Goal: Task Accomplishment & Management: Manage account settings

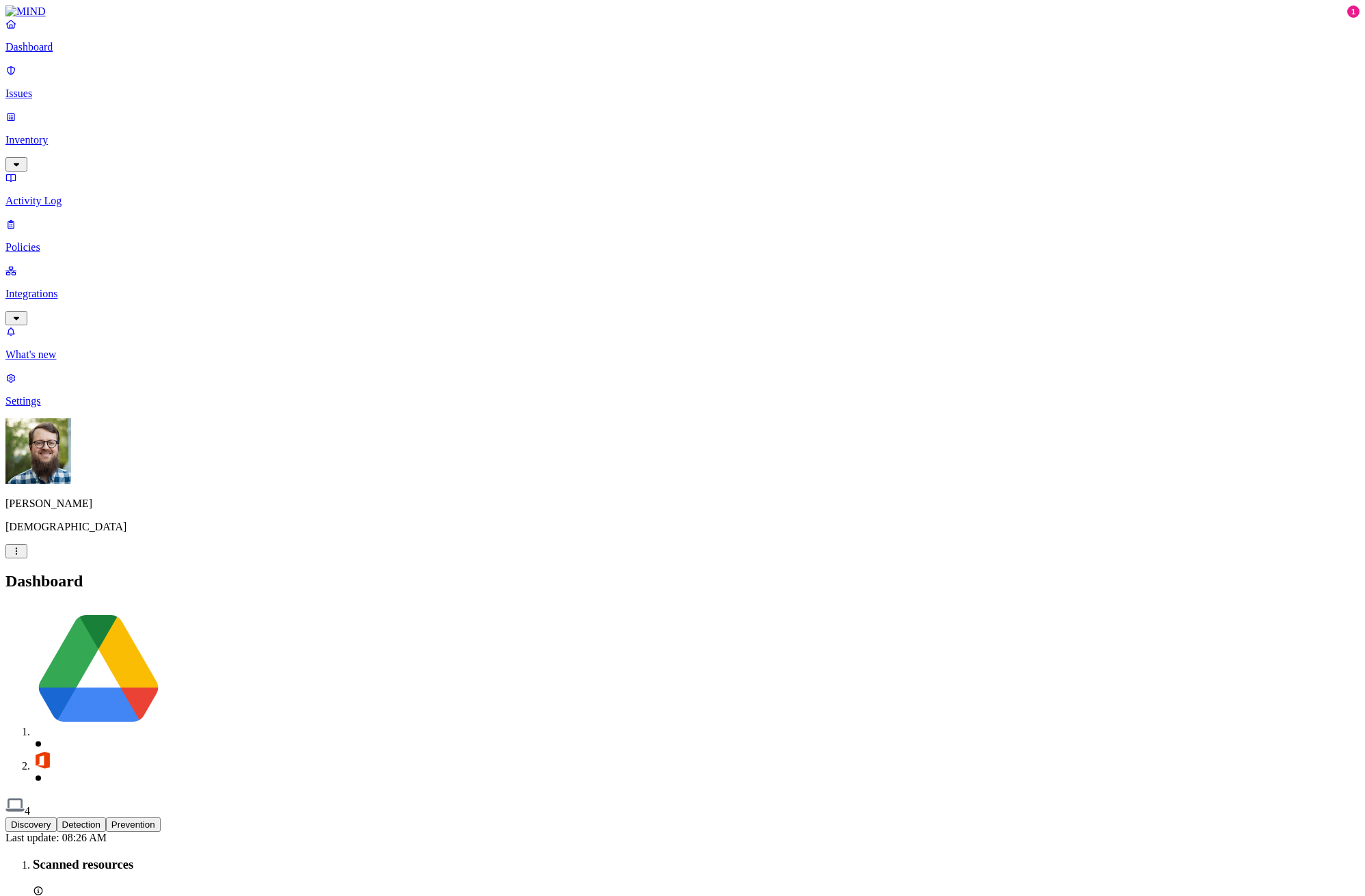
click at [42, 91] on p "Issues" at bounding box center [682, 93] width 1354 height 12
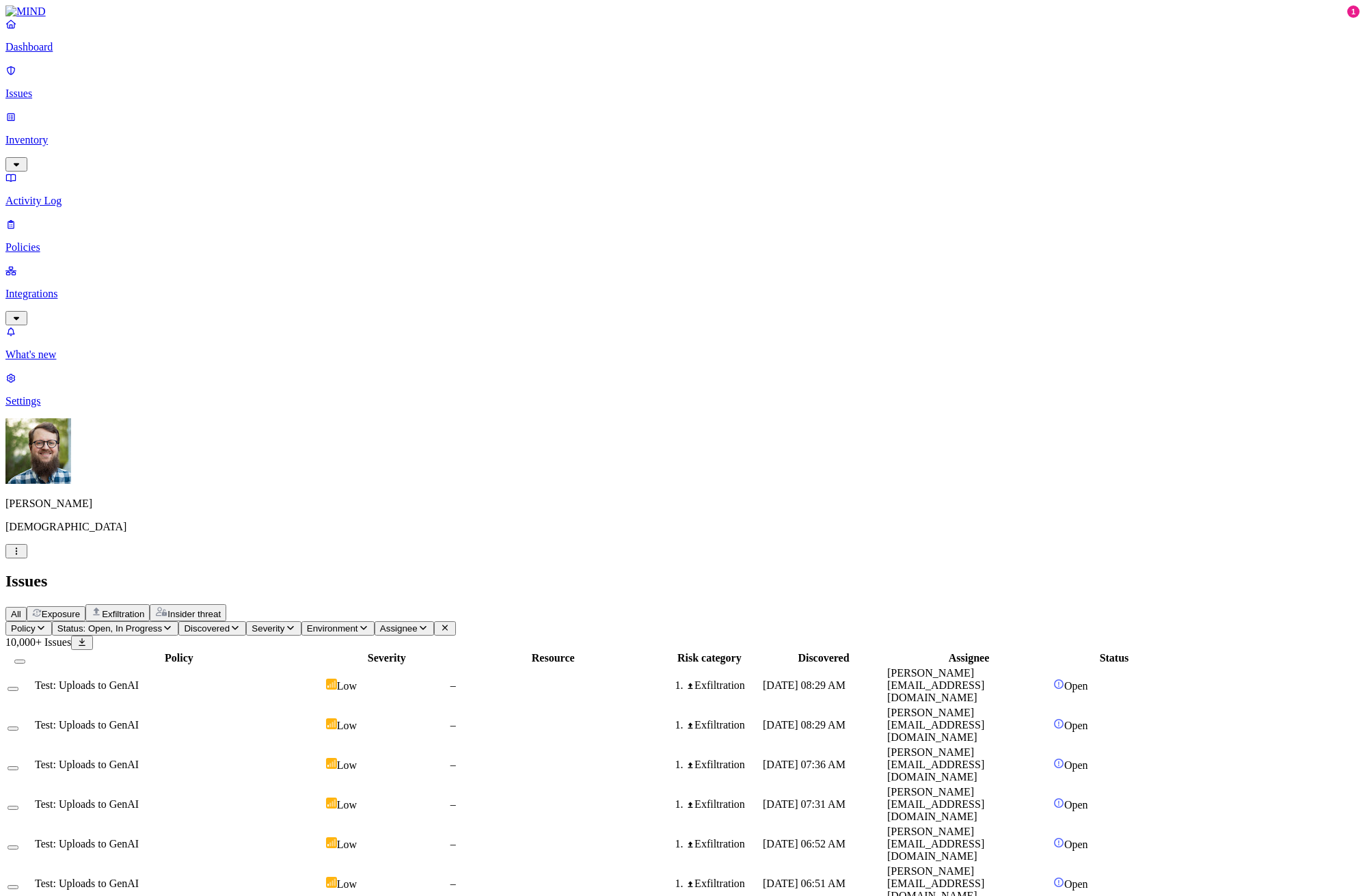
click at [305, 723] on div "Test: Uploads to GenAI" at bounding box center [179, 884] width 289 height 12
click at [324, 723] on td "Test: Uploads to GenAI" at bounding box center [179, 844] width 290 height 38
click at [323, 723] on div "Test: Uploads to GenAI" at bounding box center [179, 804] width 289 height 12
click at [324, 723] on td "Test: Uploads to GenAI" at bounding box center [179, 765] width 290 height 38
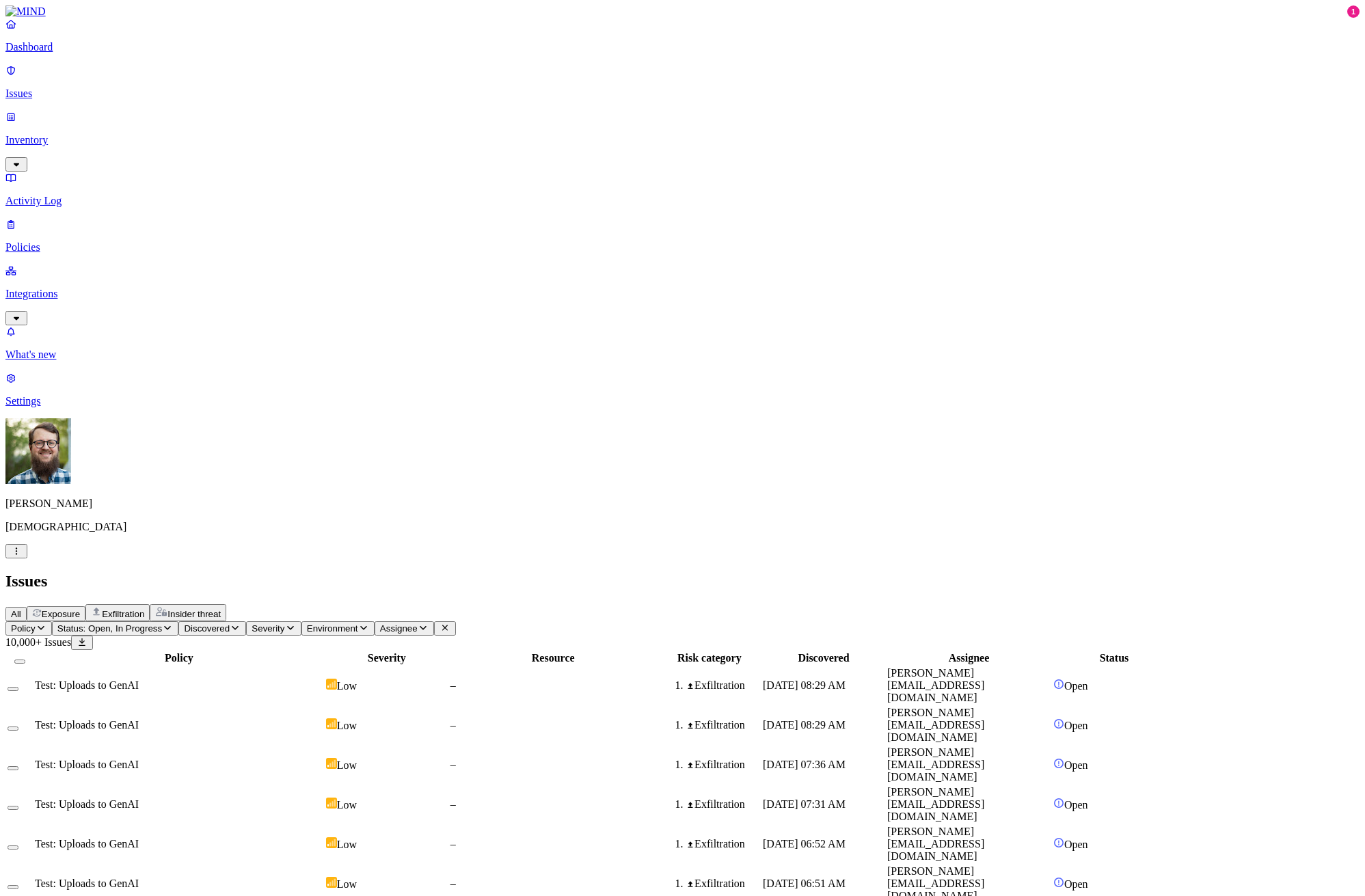
click at [63, 241] on p "Policies" at bounding box center [682, 247] width 1354 height 12
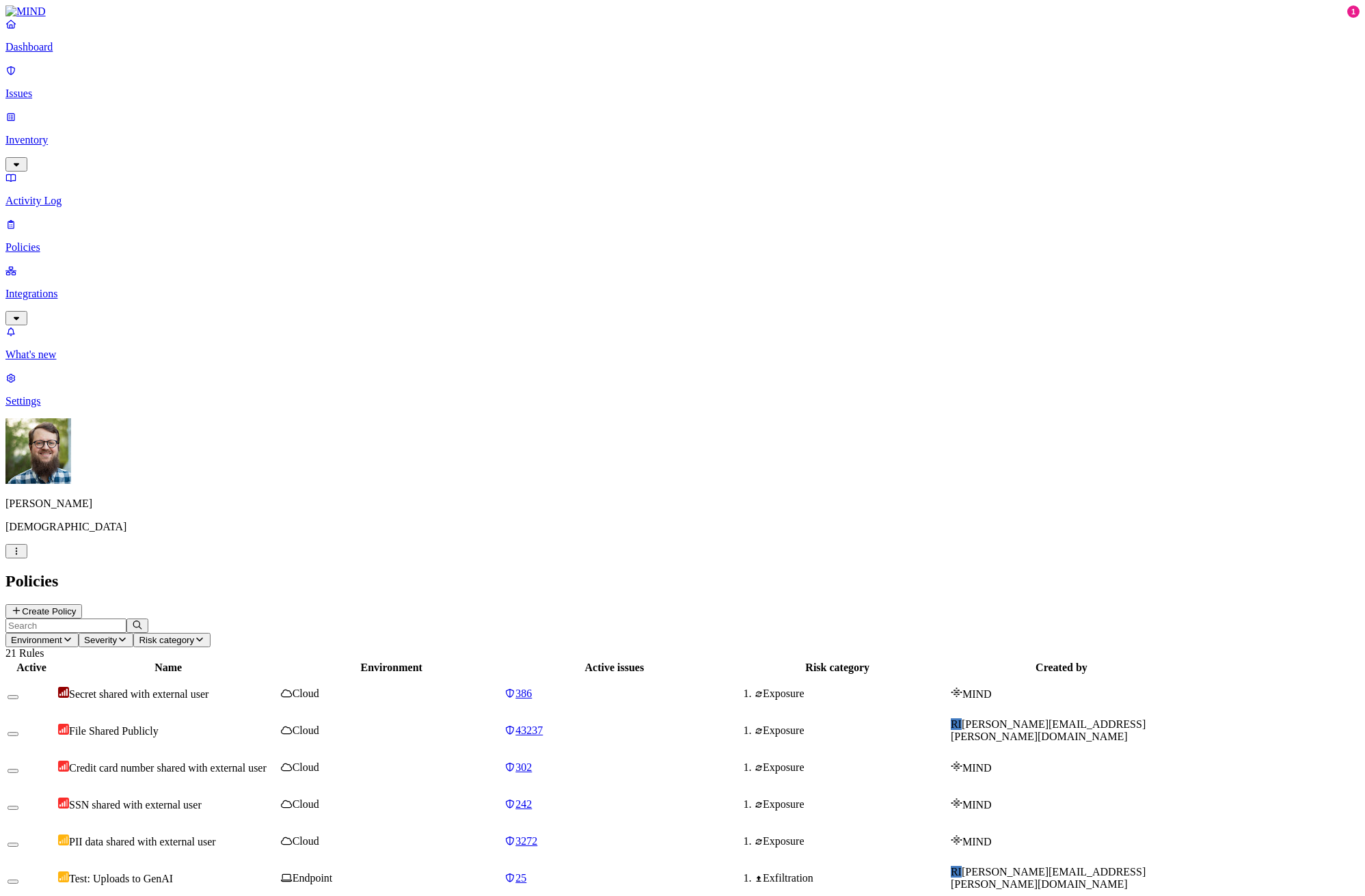
click at [98, 134] on p "Inventory" at bounding box center [682, 140] width 1354 height 12
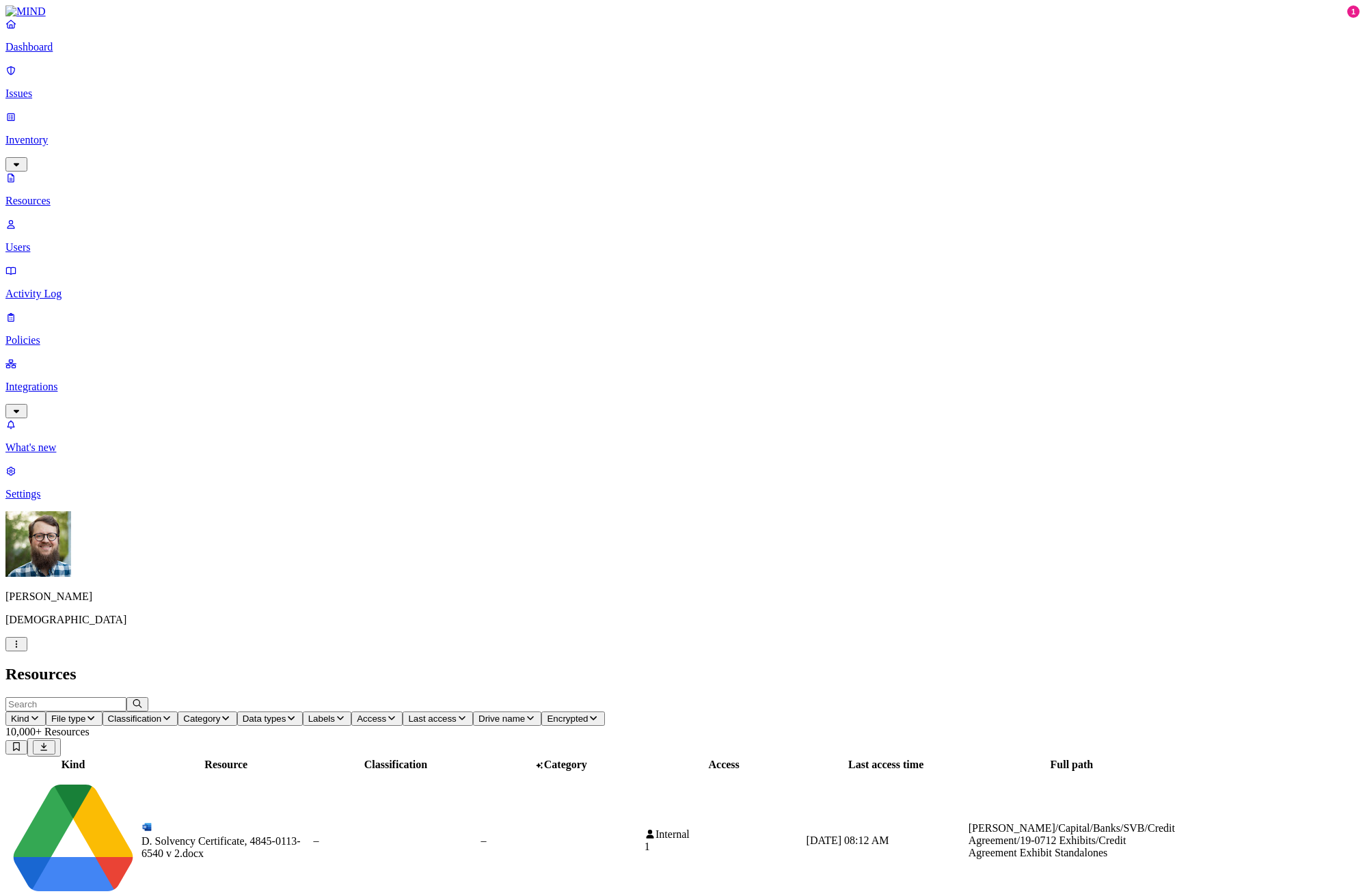
click at [286, 713] on span "Data types" at bounding box center [265, 718] width 44 height 10
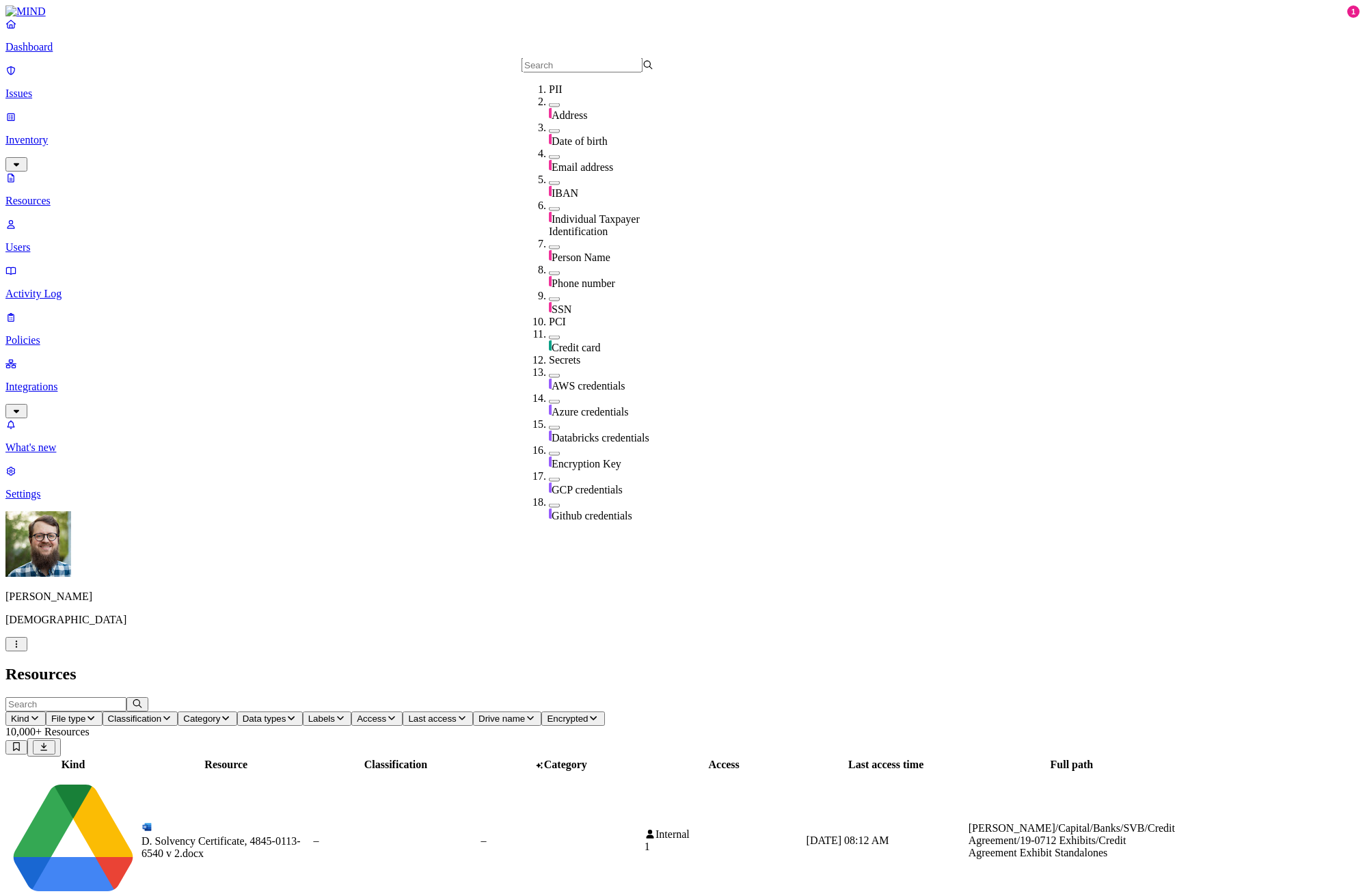
click at [568, 665] on h2 "Resources" at bounding box center [682, 674] width 1354 height 18
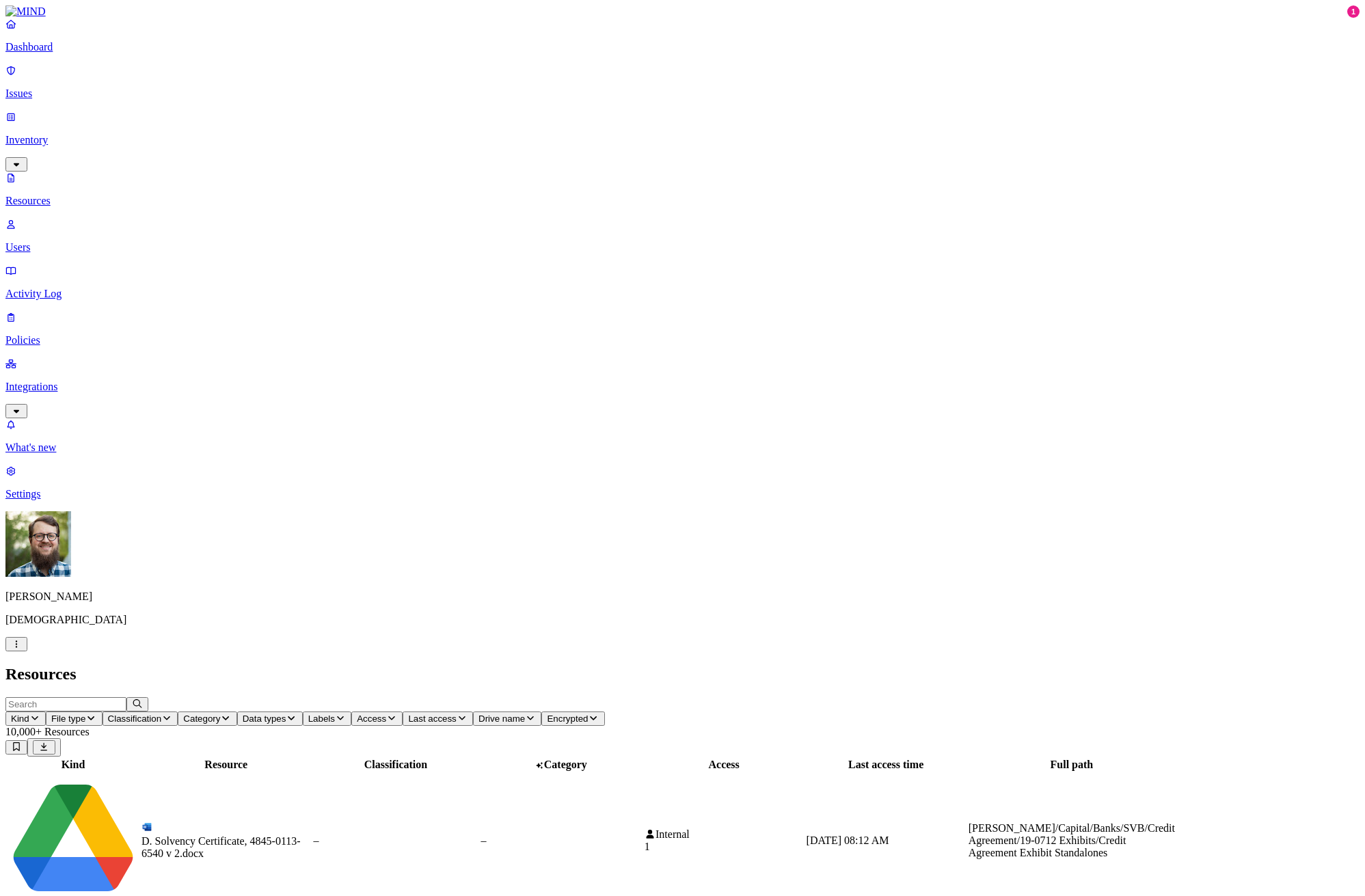
click at [386, 713] on span "Access" at bounding box center [371, 718] width 29 height 10
click at [694, 665] on h2 "Resources" at bounding box center [682, 674] width 1354 height 18
click at [71, 500] on nav "Dashboard Issues Inventory Resources Users Activity Log Policies Integrations W…" at bounding box center [682, 259] width 1354 height 483
click at [107, 241] on p "Users" at bounding box center [682, 247] width 1354 height 12
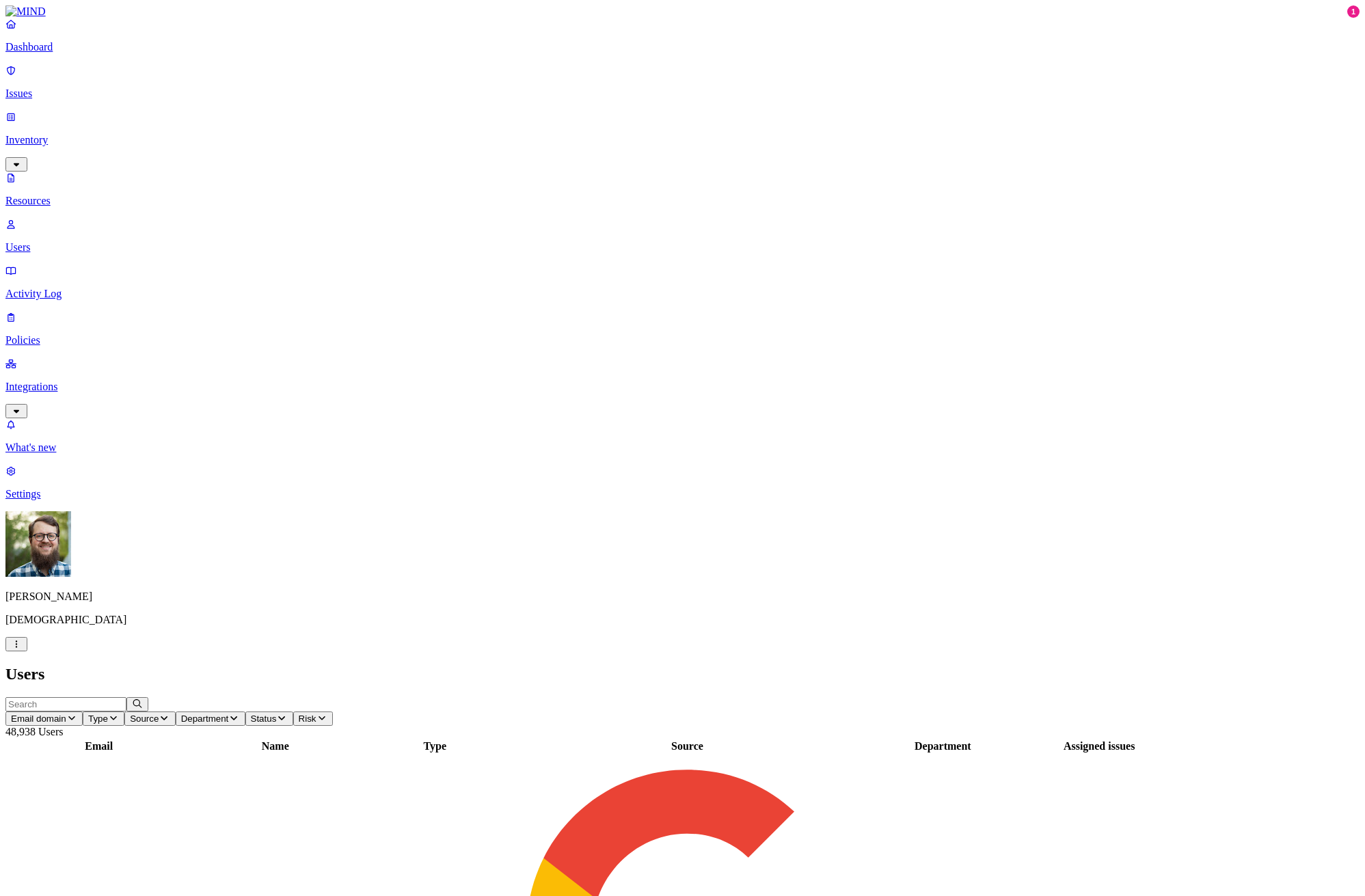
click at [127, 697] on input "text" at bounding box center [66, 704] width 121 height 14
type input "rick.heil"
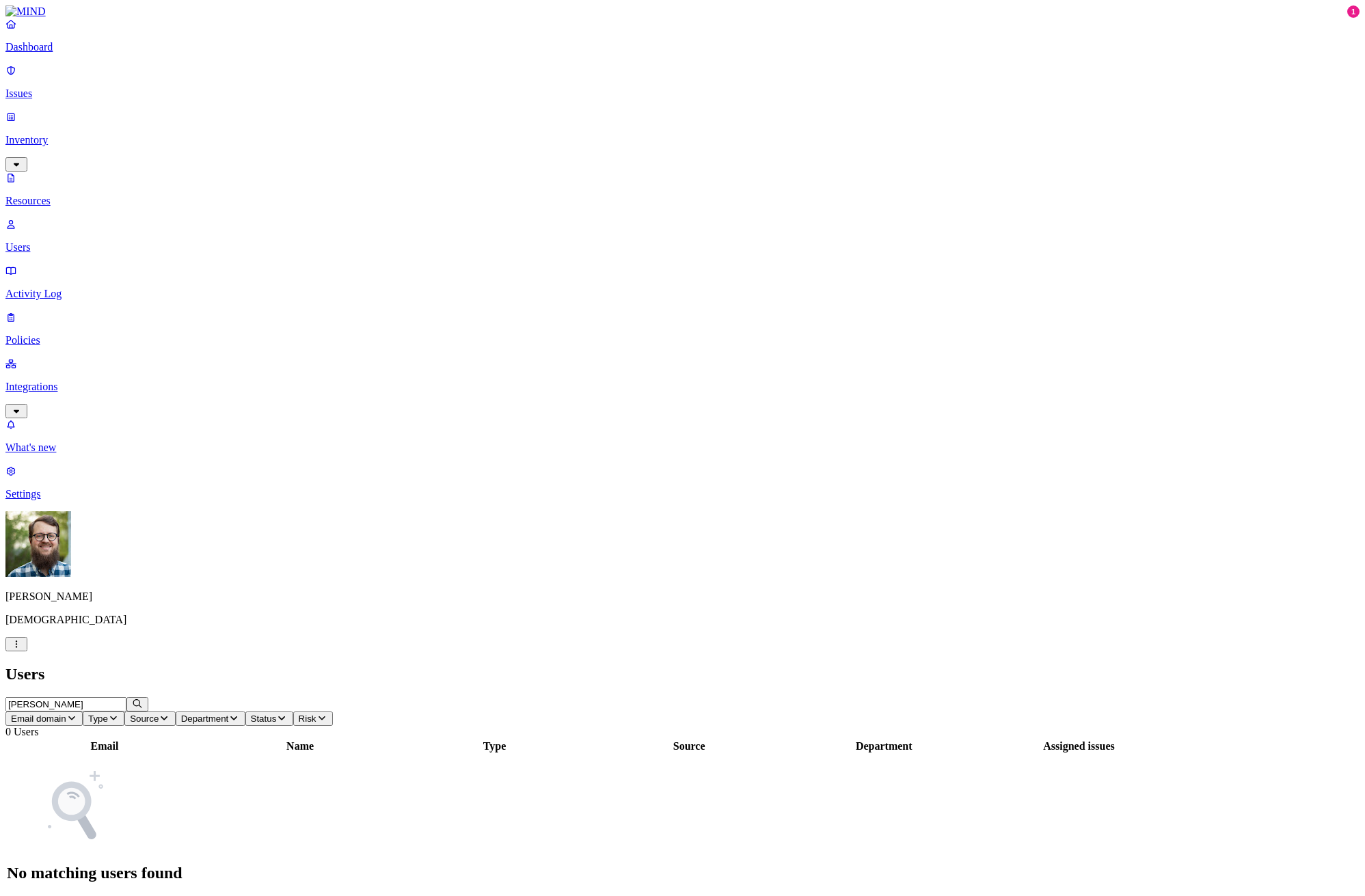
type input "heil"
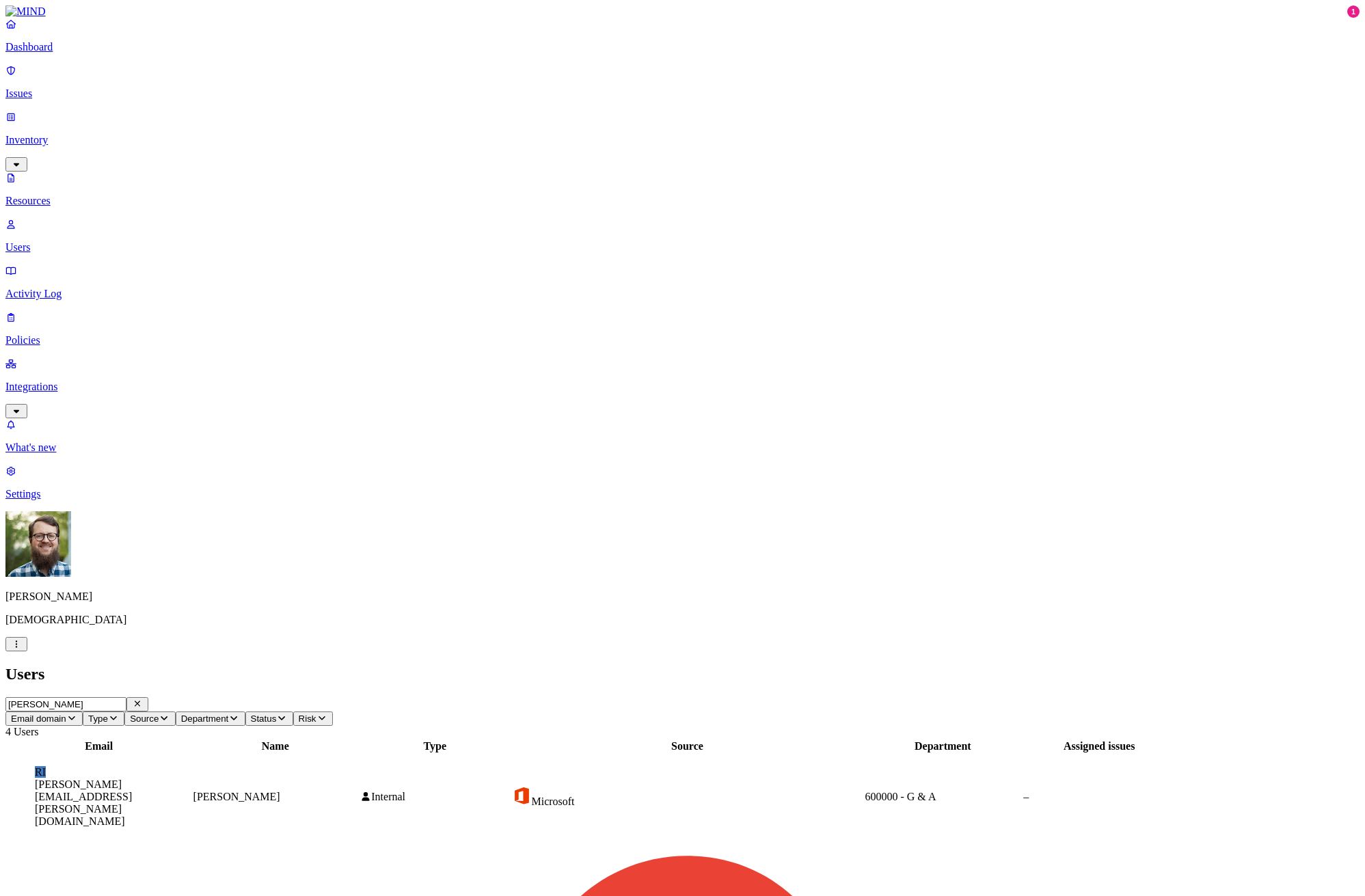
drag, startPoint x: 1139, startPoint y: 299, endPoint x: 1197, endPoint y: 299, distance: 58.0
drag, startPoint x: 1206, startPoint y: 296, endPoint x: 1231, endPoint y: 295, distance: 25.0
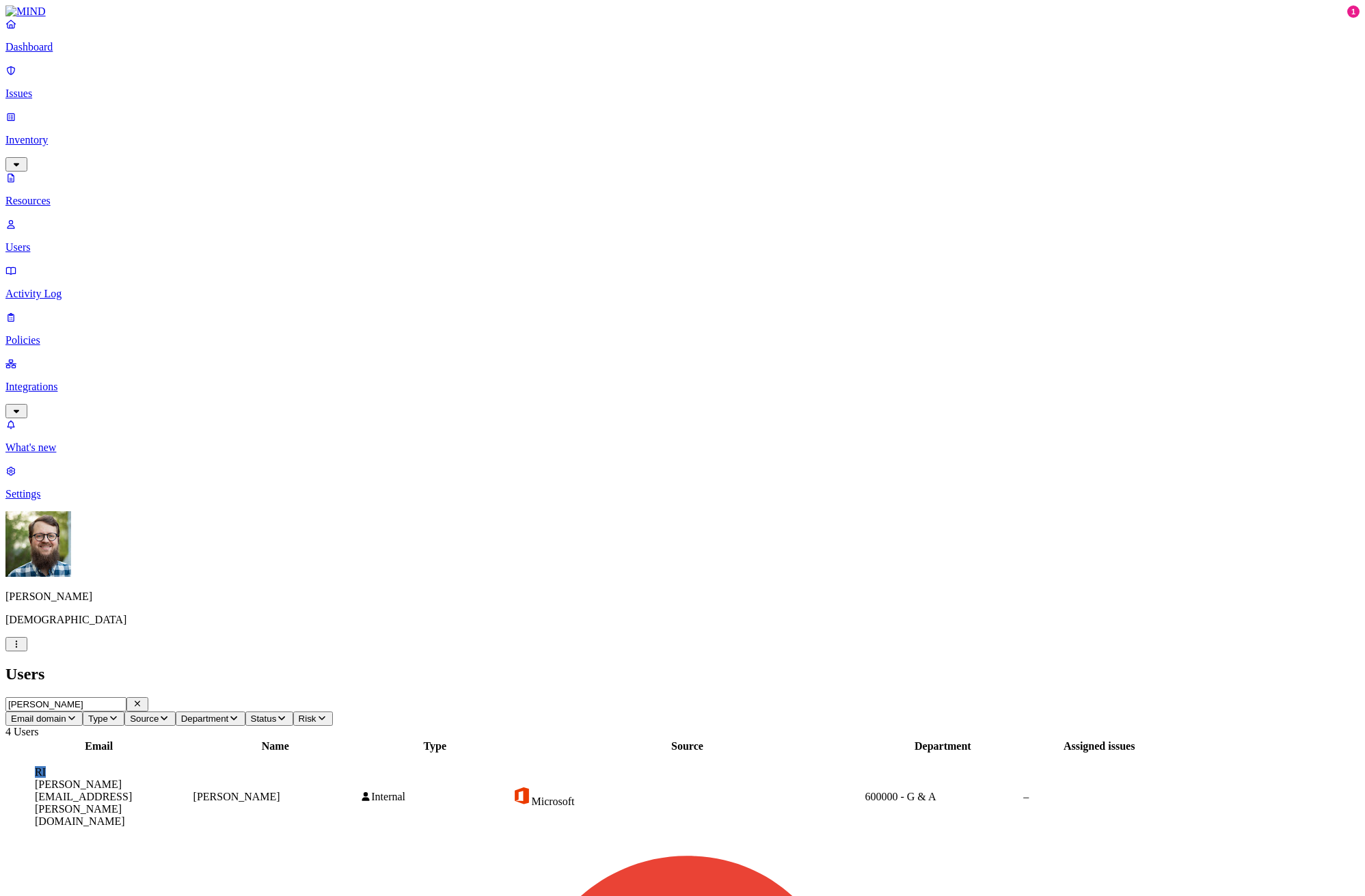
drag, startPoint x: 1231, startPoint y: 295, endPoint x: 1257, endPoint y: 295, distance: 26.0
drag, startPoint x: 1257, startPoint y: 295, endPoint x: 1212, endPoint y: 299, distance: 45.2
click at [74, 288] on p "Activity Log" at bounding box center [682, 294] width 1354 height 12
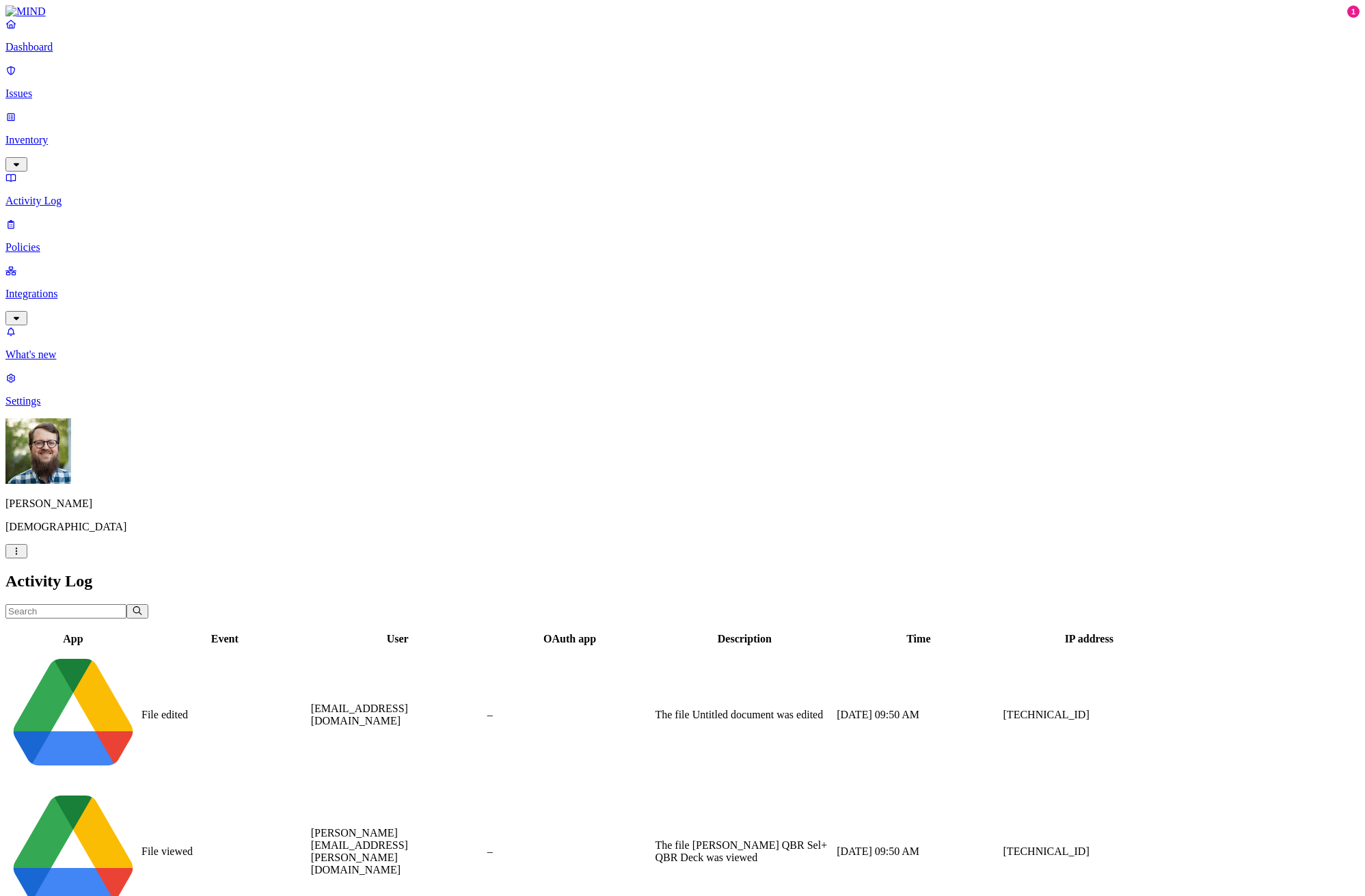
click at [114, 265] on link "Integrations" at bounding box center [682, 294] width 1354 height 59
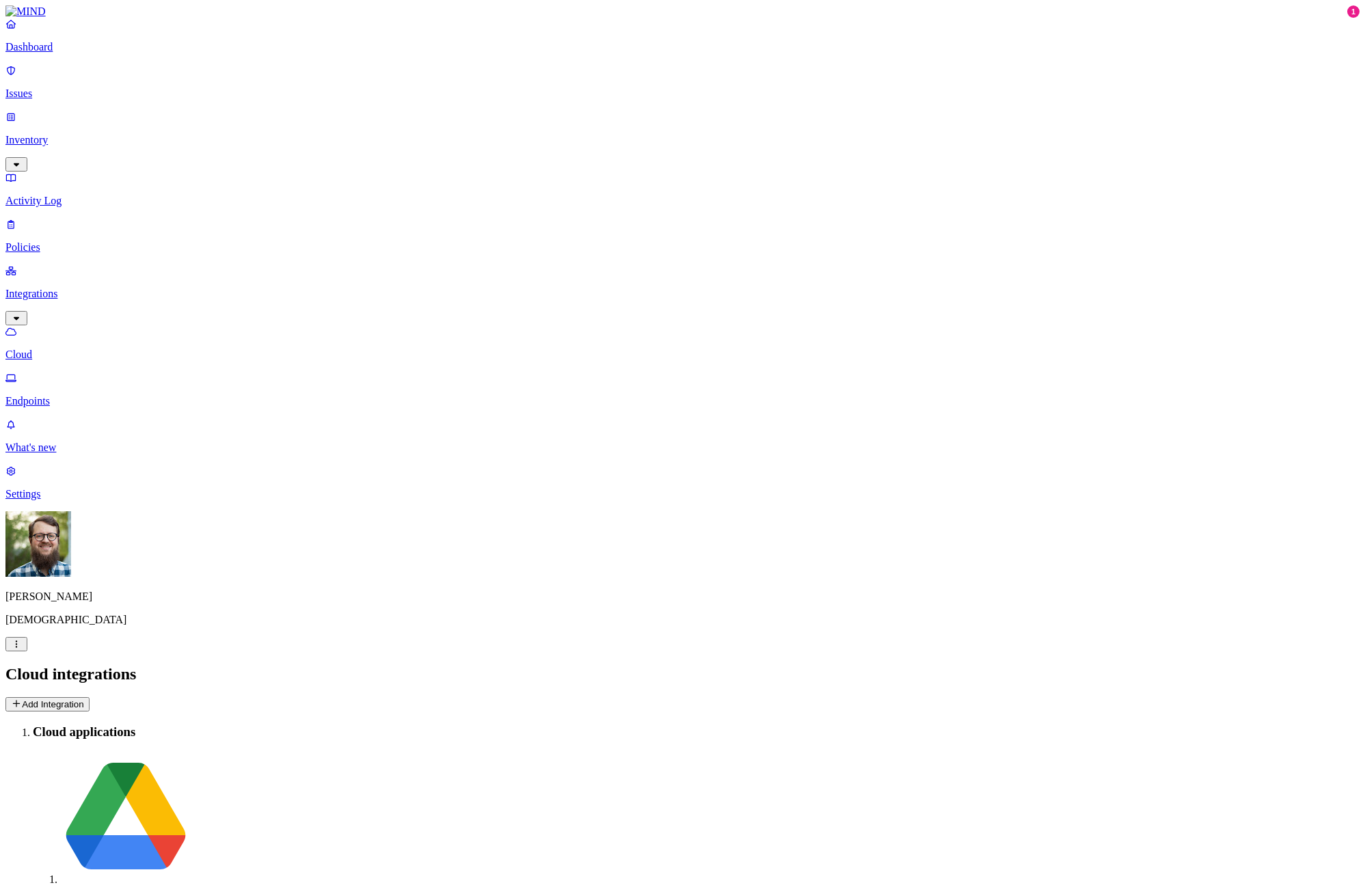
click at [90, 697] on button "Add Integration" at bounding box center [47, 704] width 84 height 14
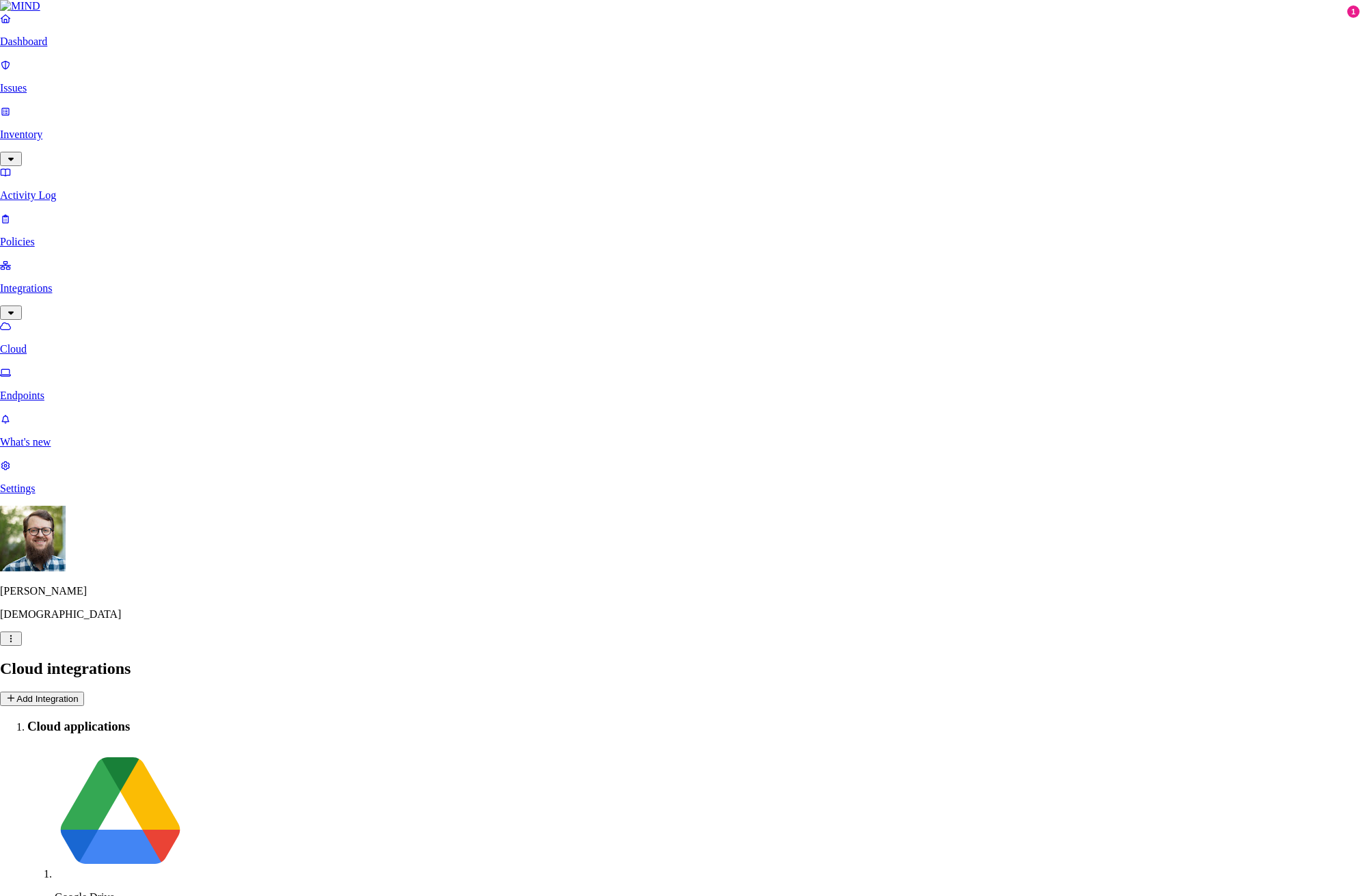
scroll to position [155, 0]
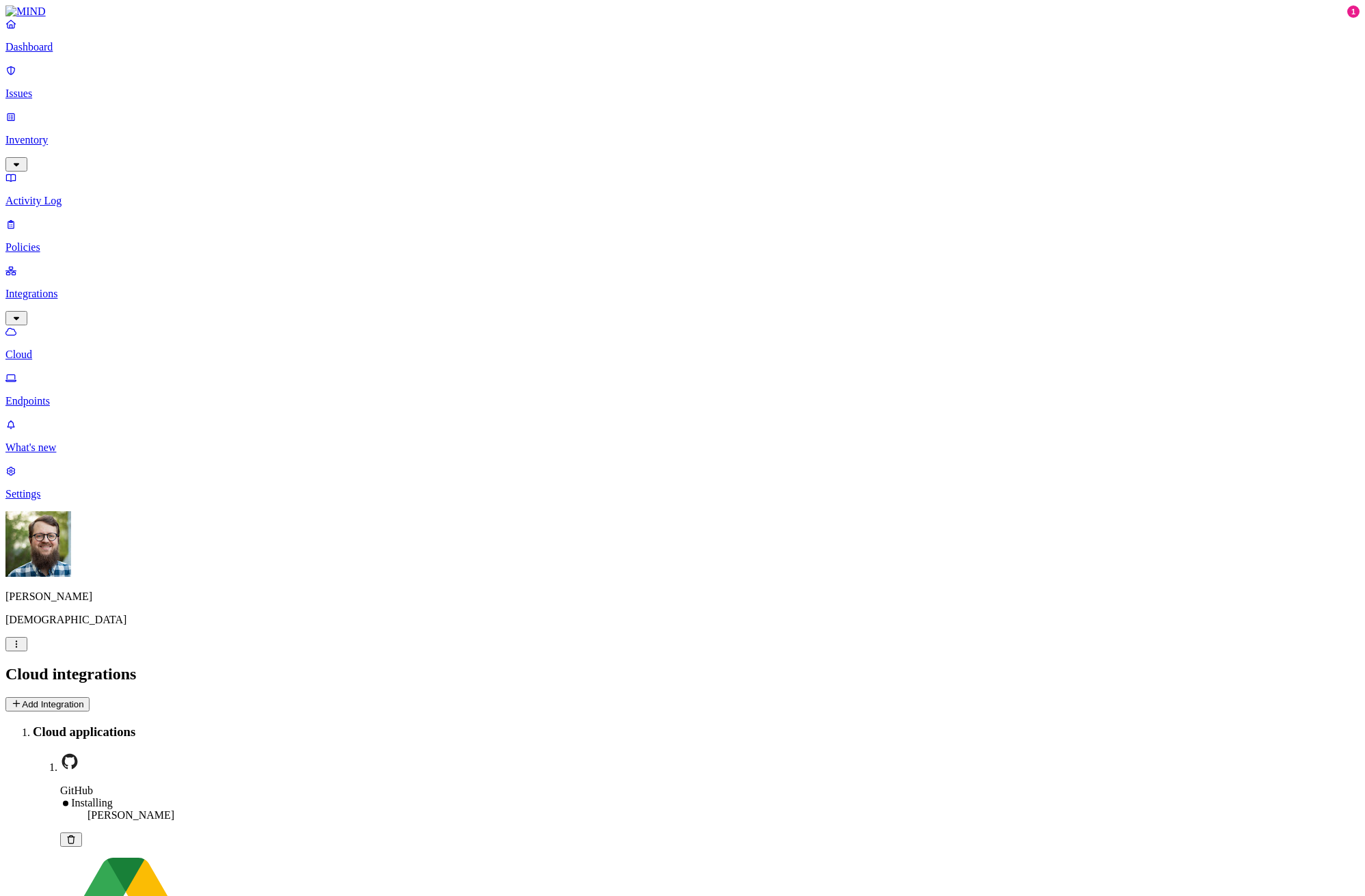
click at [90, 697] on button "Add Integration" at bounding box center [47, 704] width 84 height 14
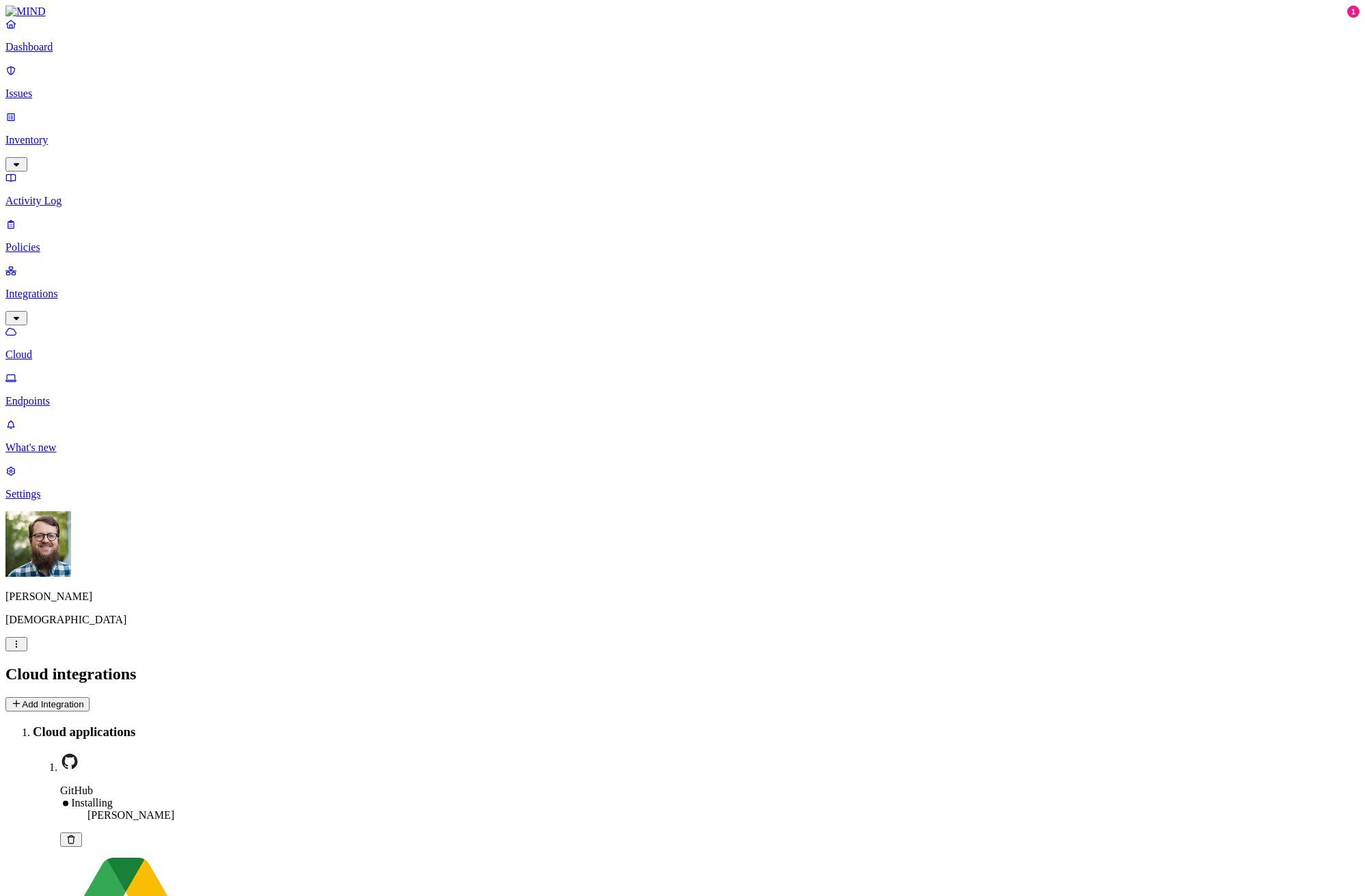
click at [1049, 665] on main "Cloud integrations Add Integration Cloud applications GitHub Installing Samsara…" at bounding box center [682, 907] width 1354 height 484
click at [87, 53] on p "Dashboard" at bounding box center [682, 47] width 1354 height 12
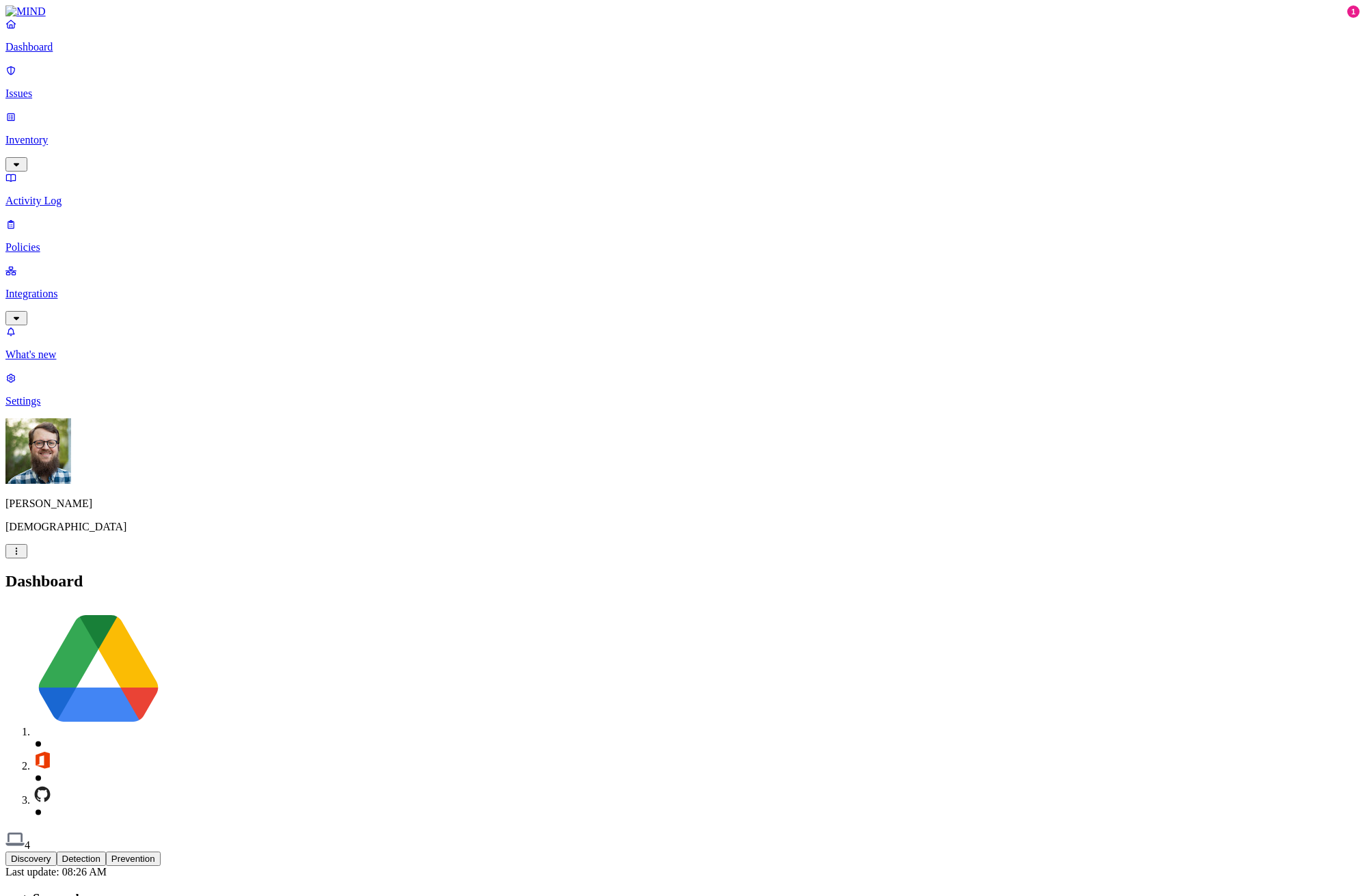
click at [106, 851] on button "Detection" at bounding box center [81, 858] width 49 height 14
click at [161, 851] on button "Prevention" at bounding box center [133, 858] width 55 height 14
click at [63, 90] on p "Issues" at bounding box center [682, 93] width 1354 height 12
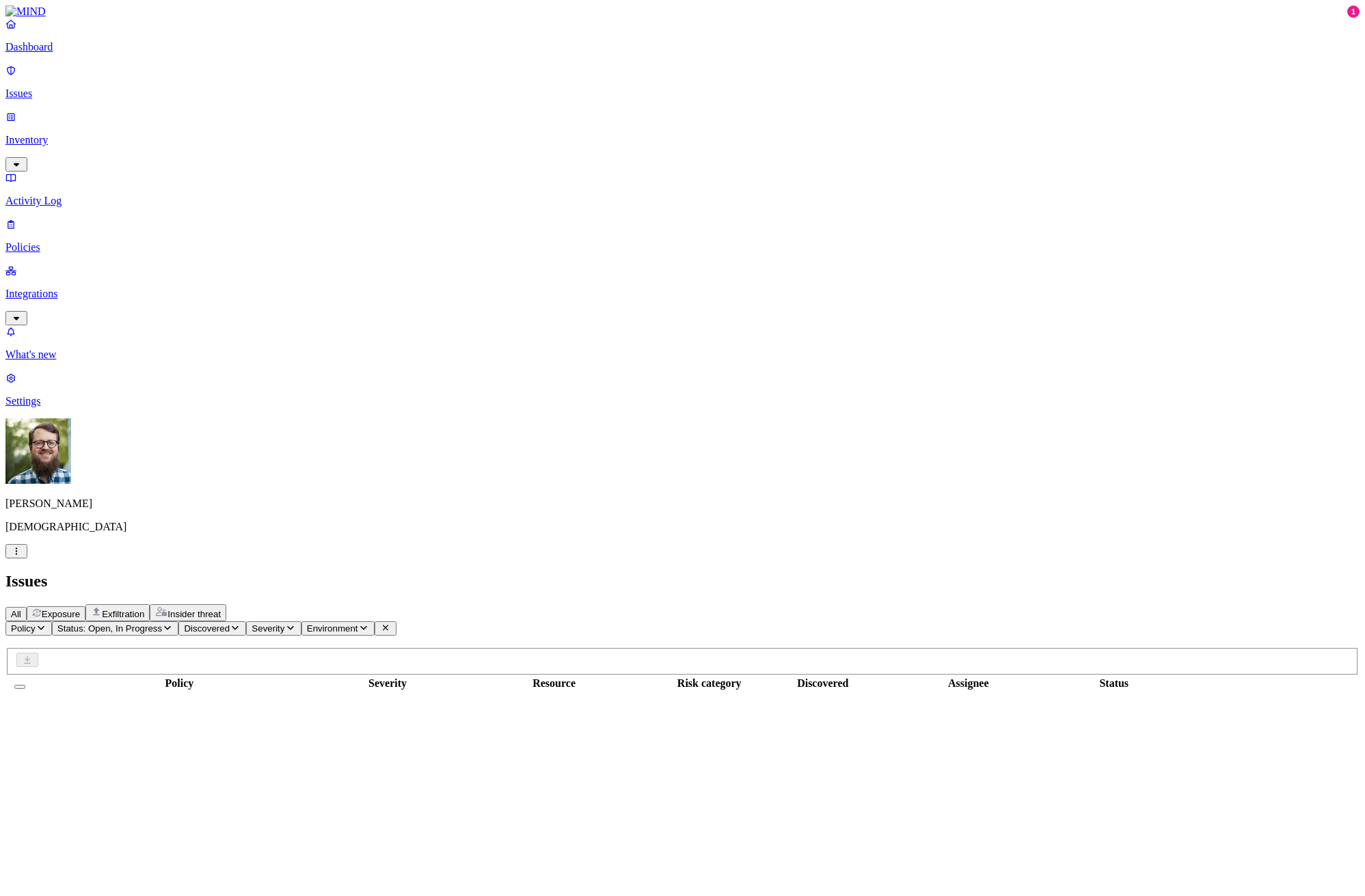
click at [53, 134] on p "Inventory" at bounding box center [682, 140] width 1354 height 12
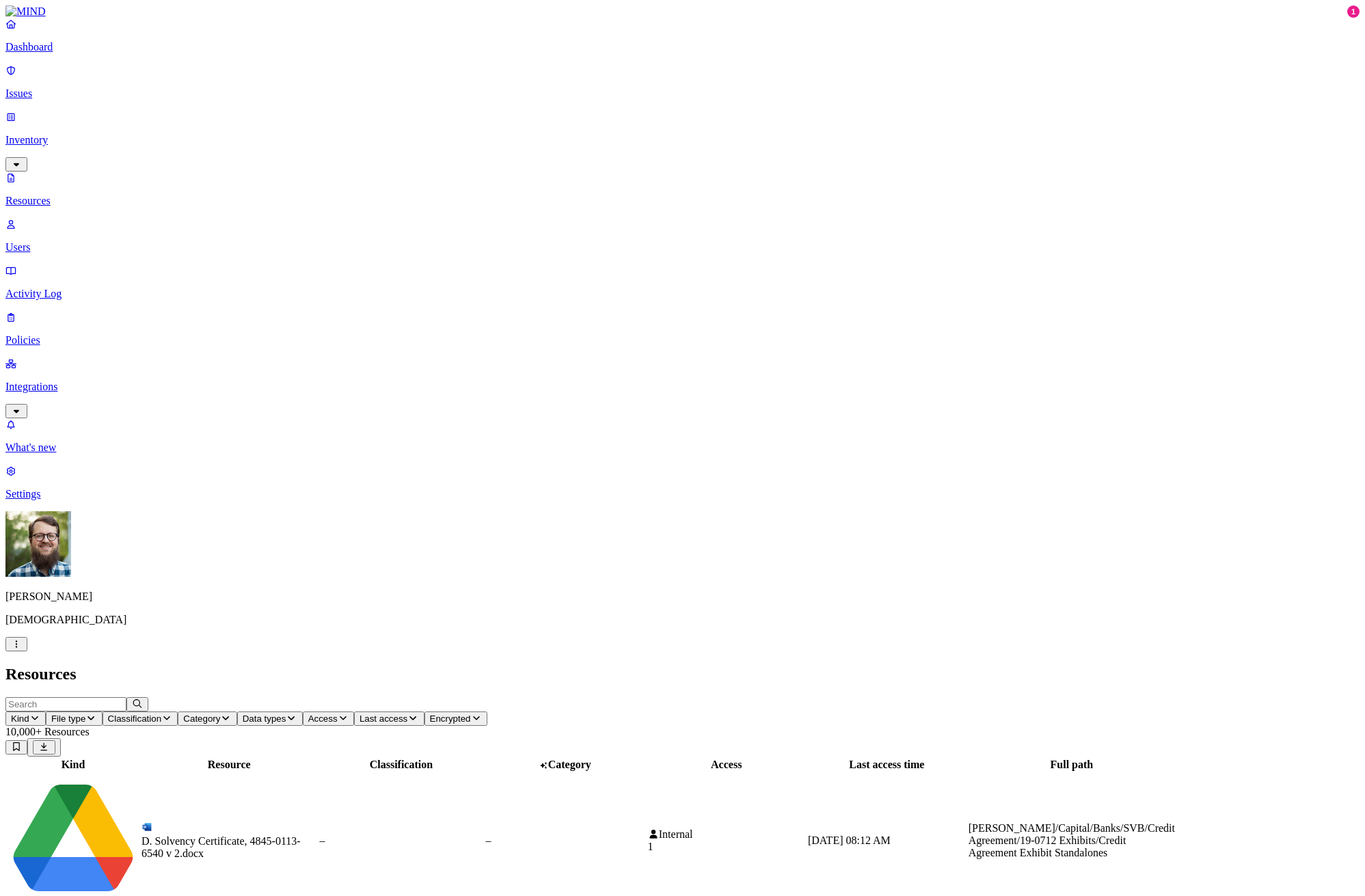
click at [44, 288] on p "Activity Log" at bounding box center [682, 294] width 1354 height 12
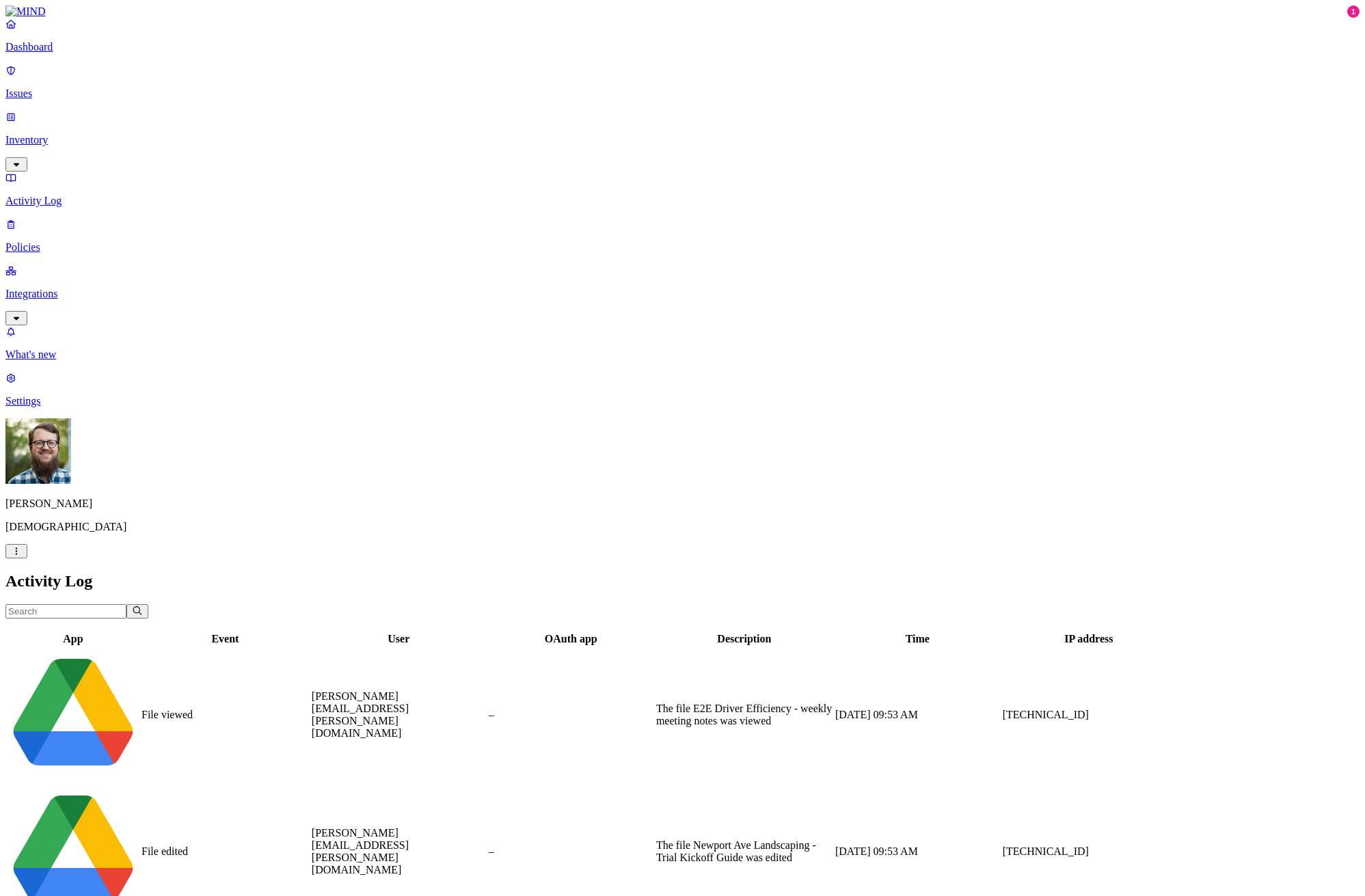
click at [72, 241] on p "Policies" at bounding box center [682, 247] width 1354 height 12
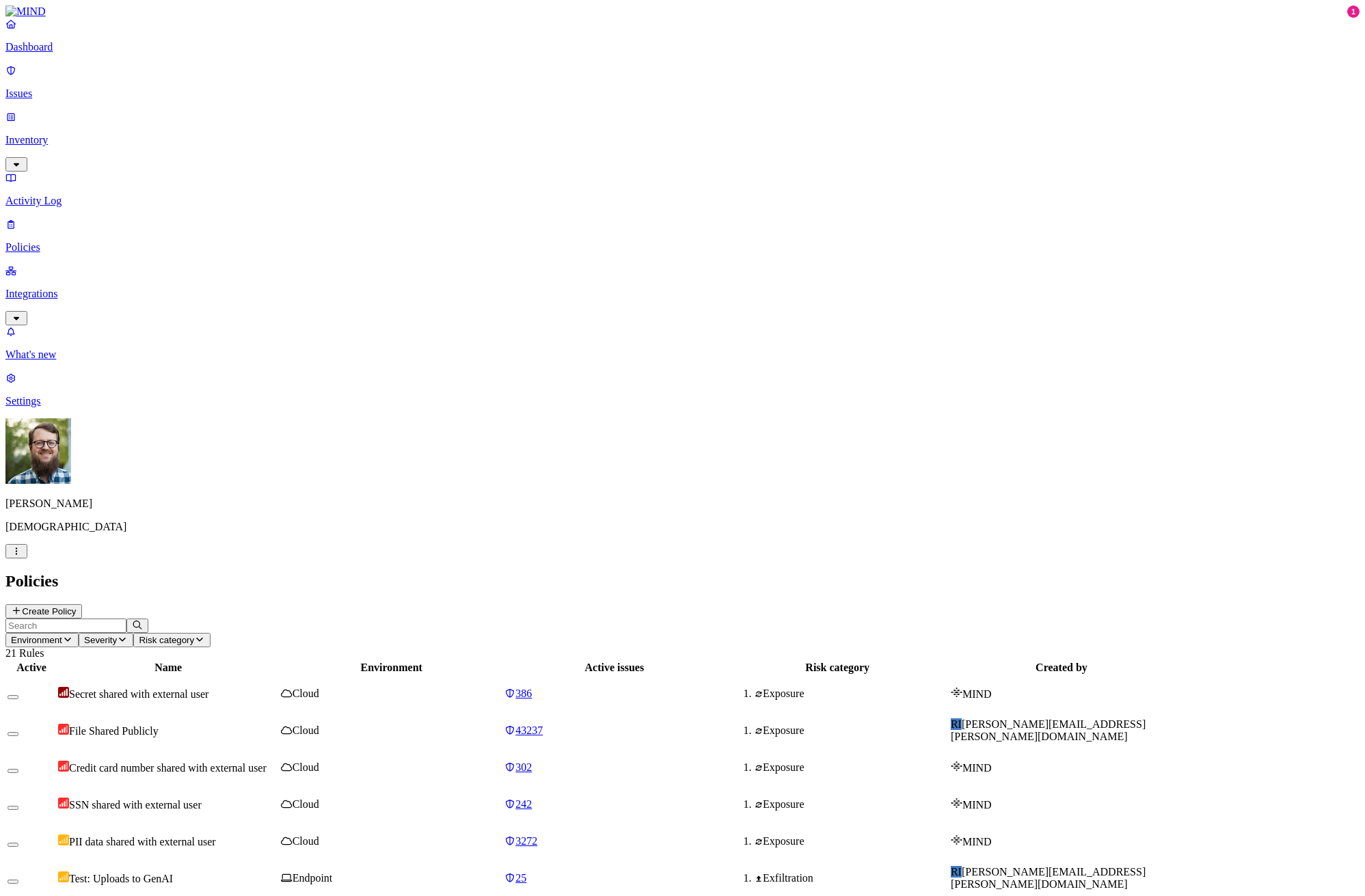
click at [75, 288] on p "Integrations" at bounding box center [682, 294] width 1354 height 12
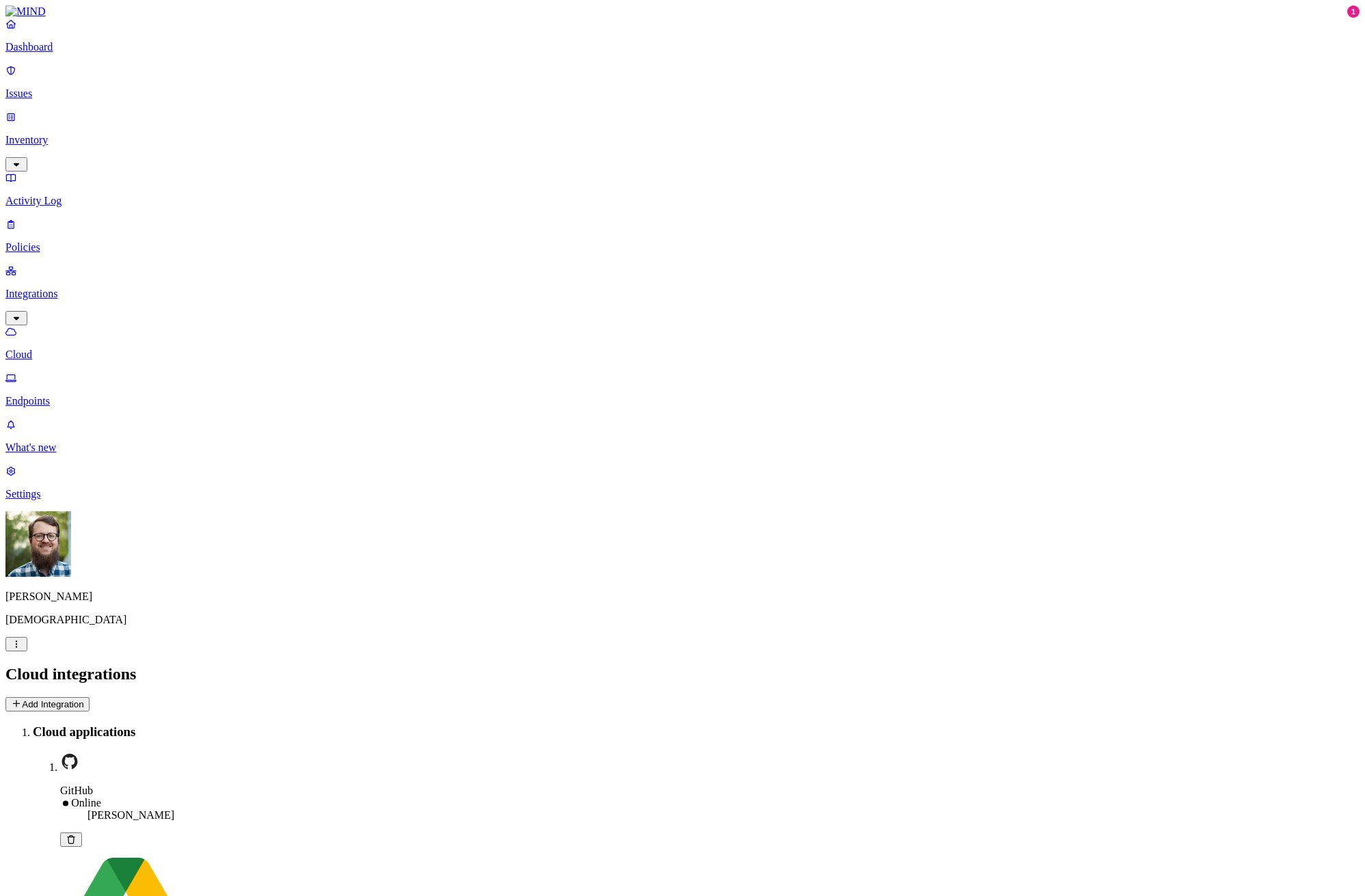
click at [49, 171] on link "Activity Log" at bounding box center [682, 189] width 1354 height 36
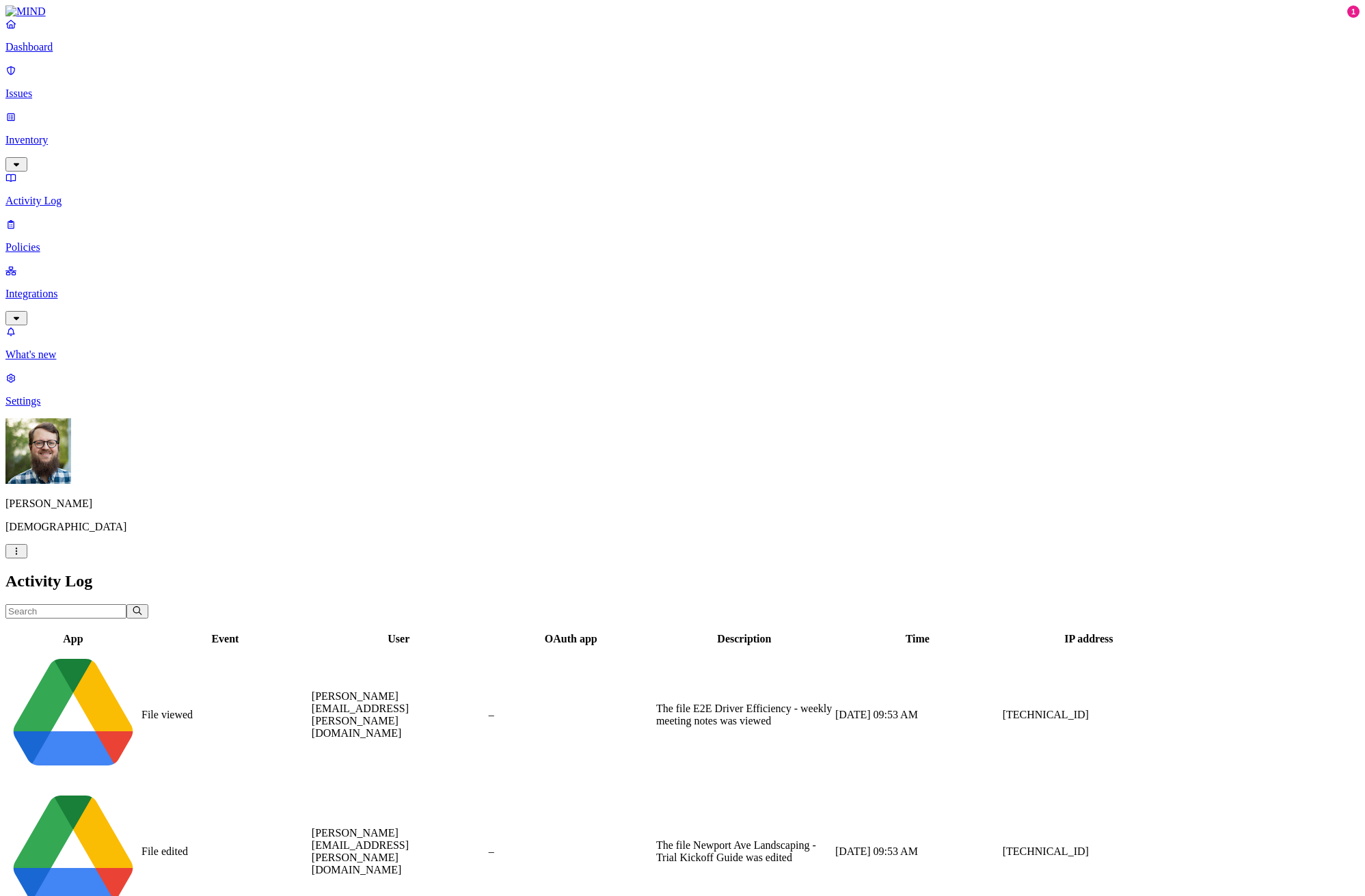
click at [59, 134] on p "Inventory" at bounding box center [682, 140] width 1354 height 12
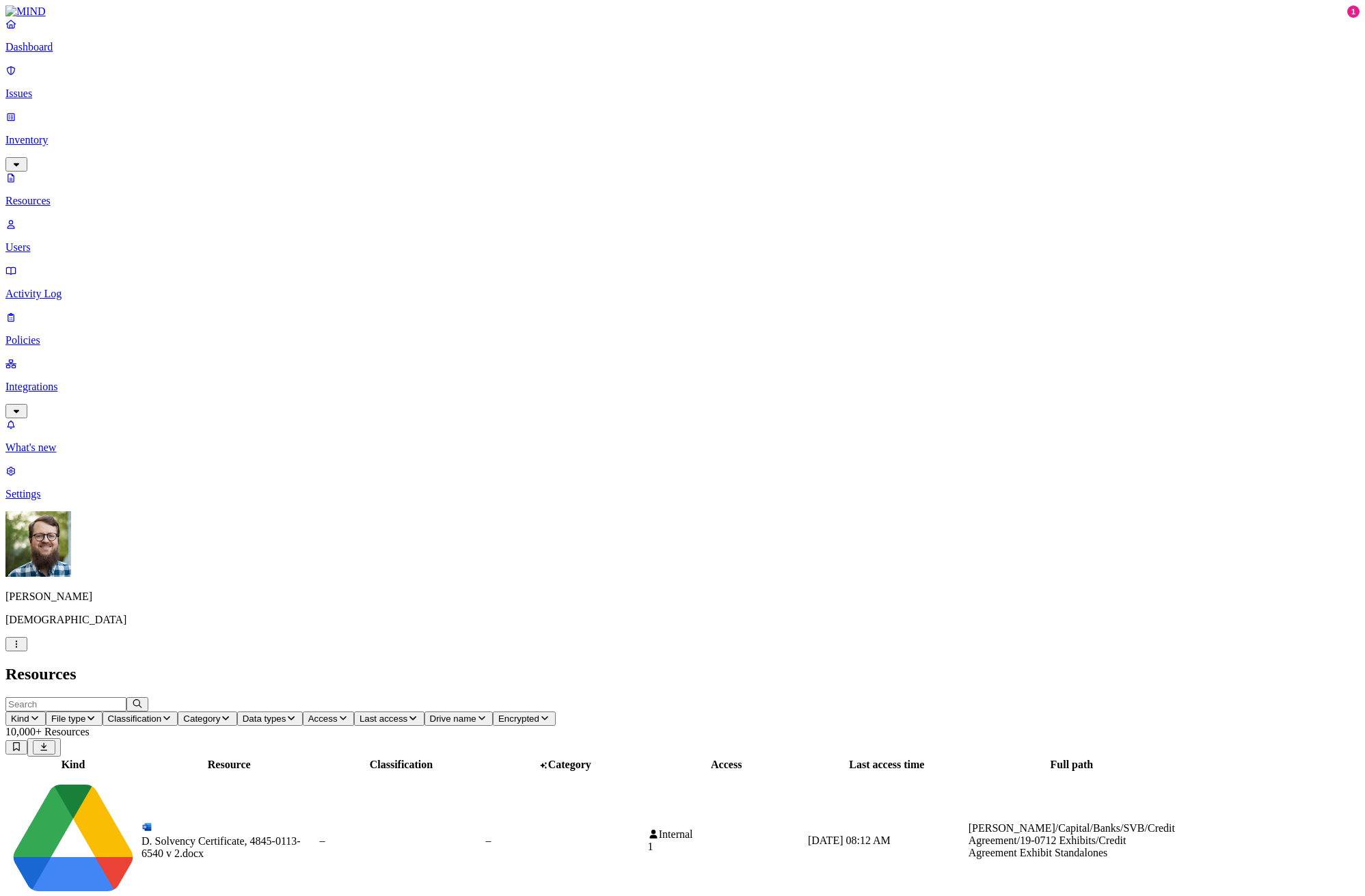
click at [86, 713] on span "File type" at bounding box center [68, 718] width 34 height 10
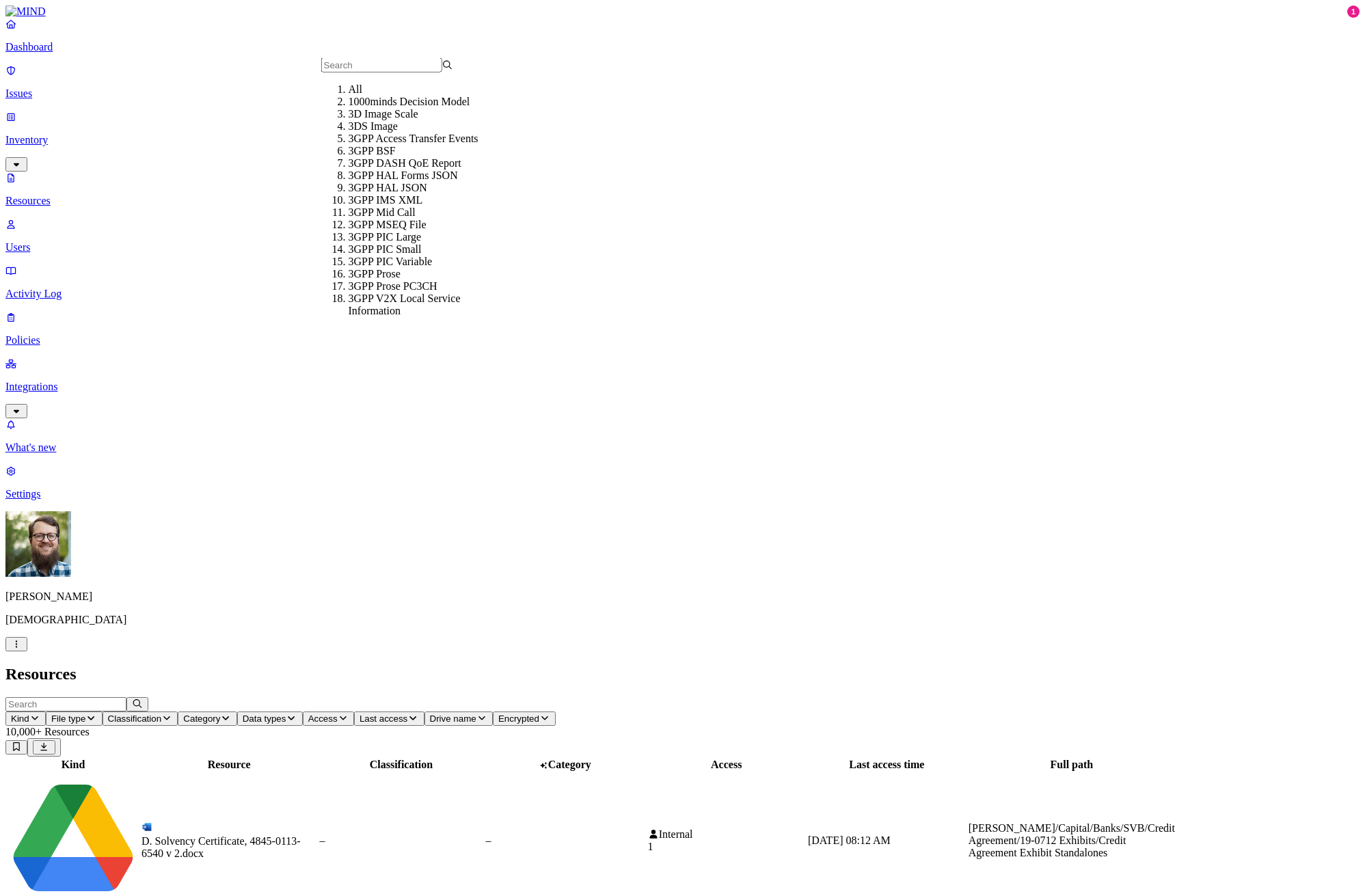
click at [40, 713] on icon "button" at bounding box center [34, 717] width 11 height 9
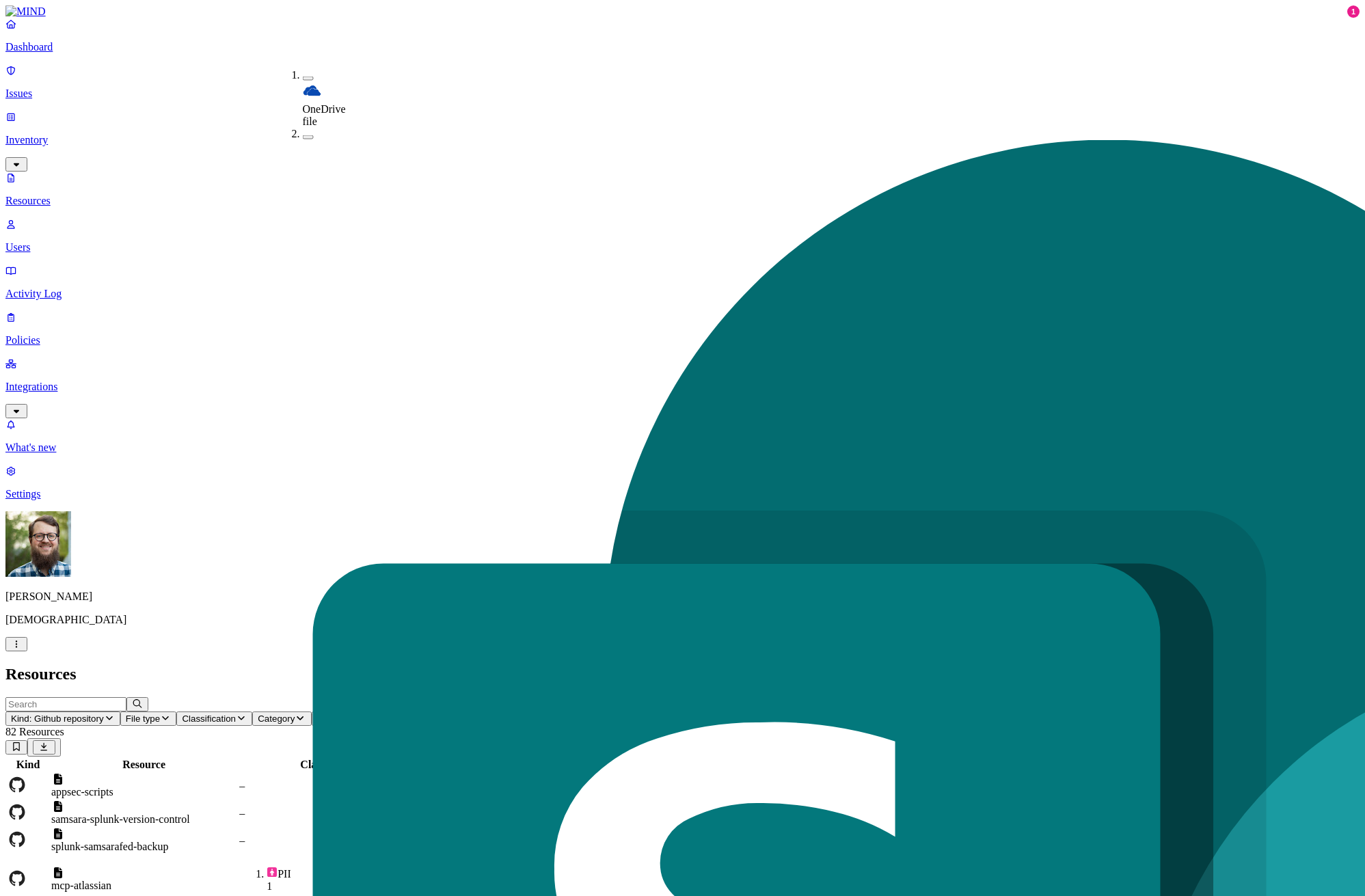
click at [891, 665] on h2 "Resources" at bounding box center [682, 674] width 1354 height 18
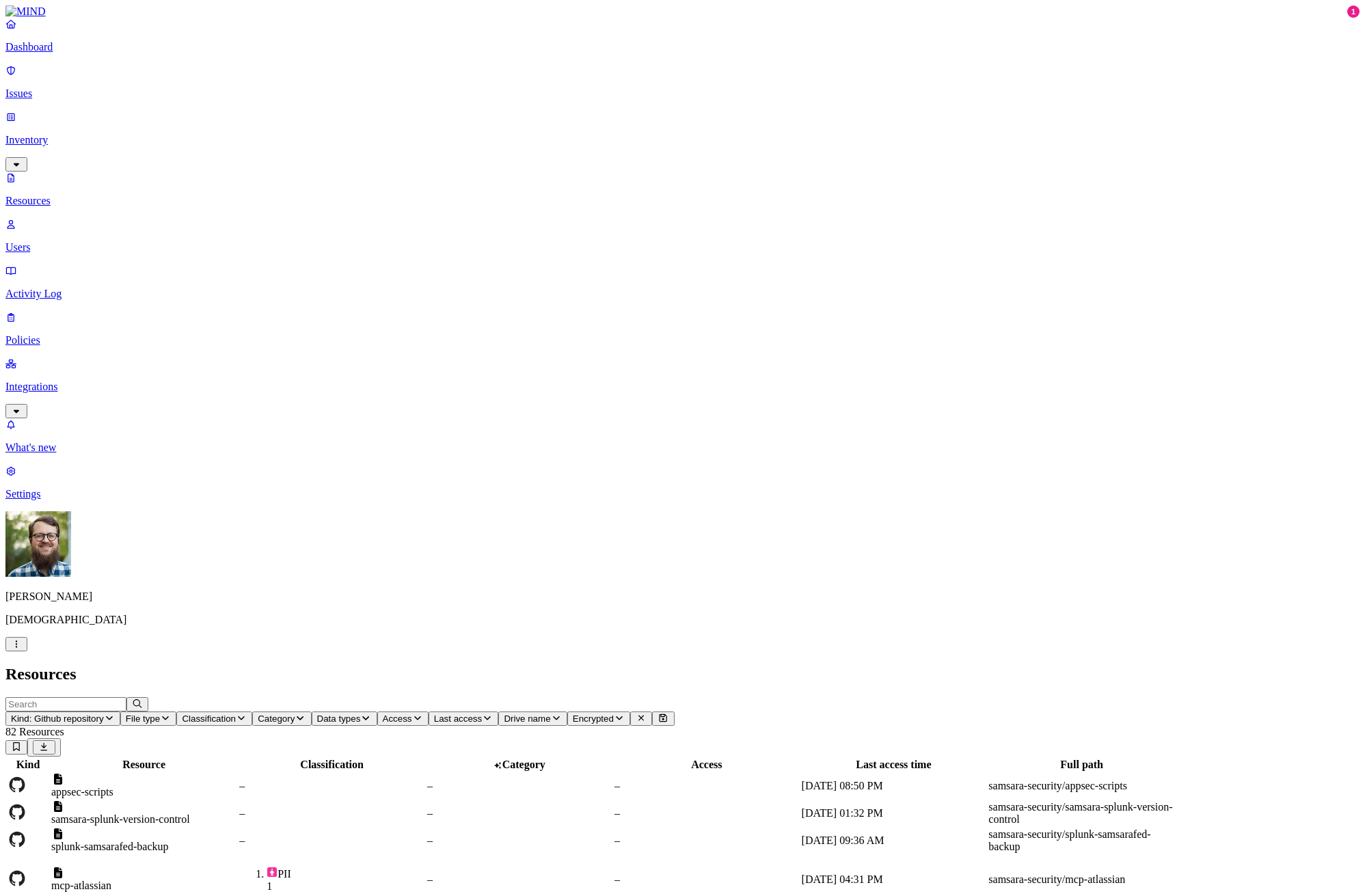
click at [424, 866] on div "PII 1" at bounding box center [331, 879] width 186 height 26
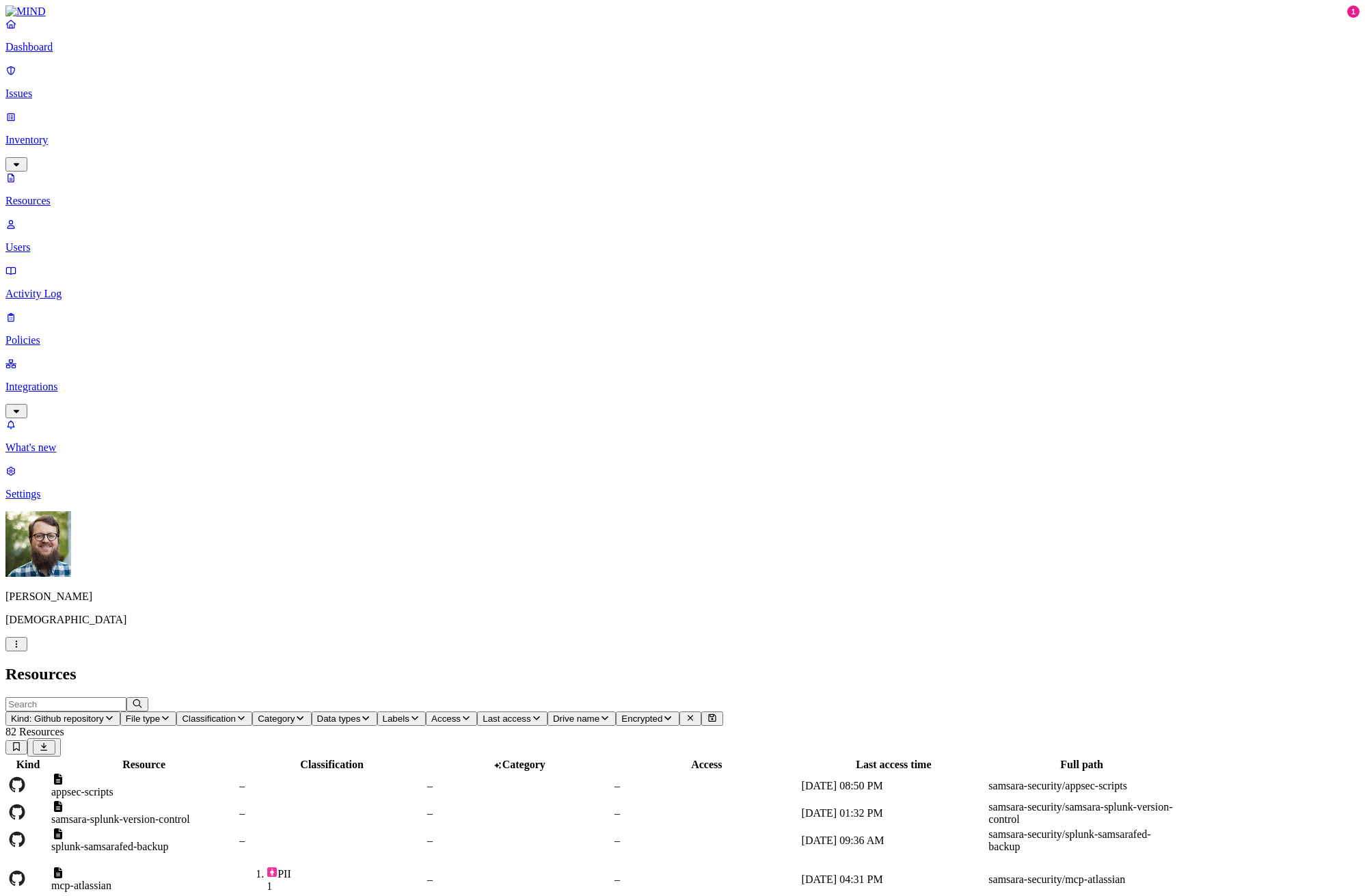
click at [67, 288] on p "Activity Log" at bounding box center [682, 294] width 1354 height 12
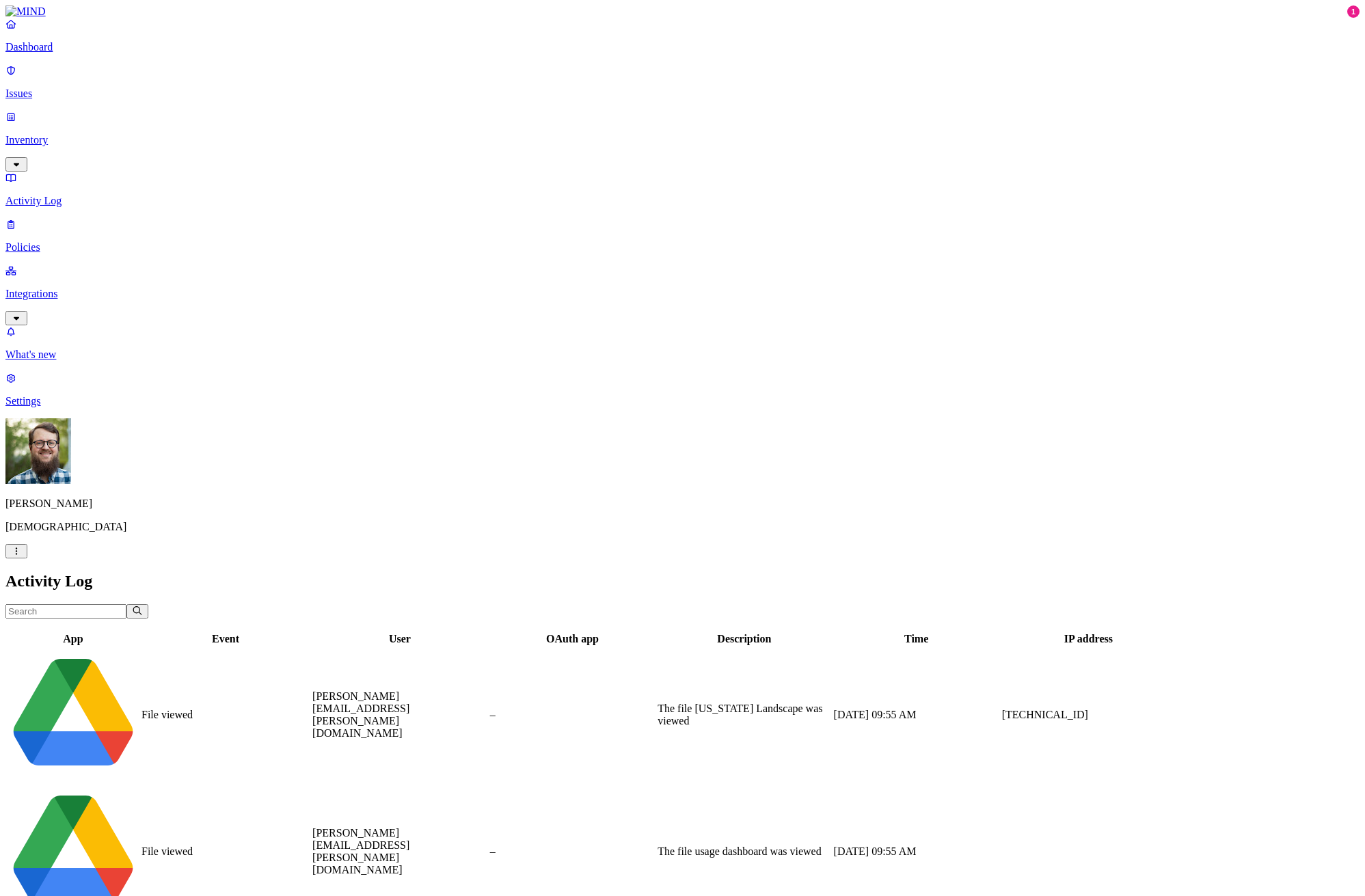
click at [87, 218] on link "Policies" at bounding box center [682, 235] width 1354 height 36
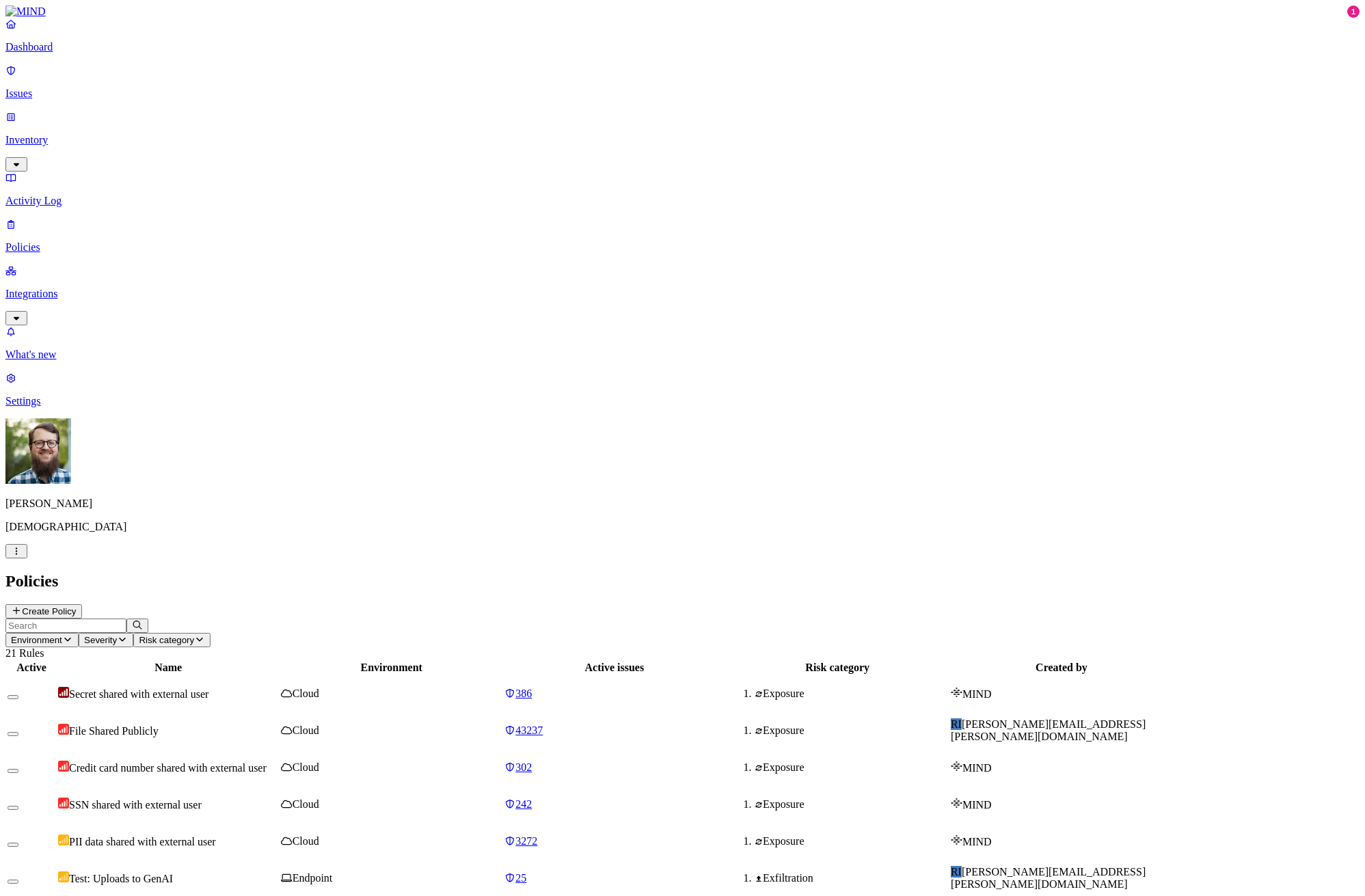
click at [92, 53] on p "Dashboard" at bounding box center [682, 47] width 1354 height 12
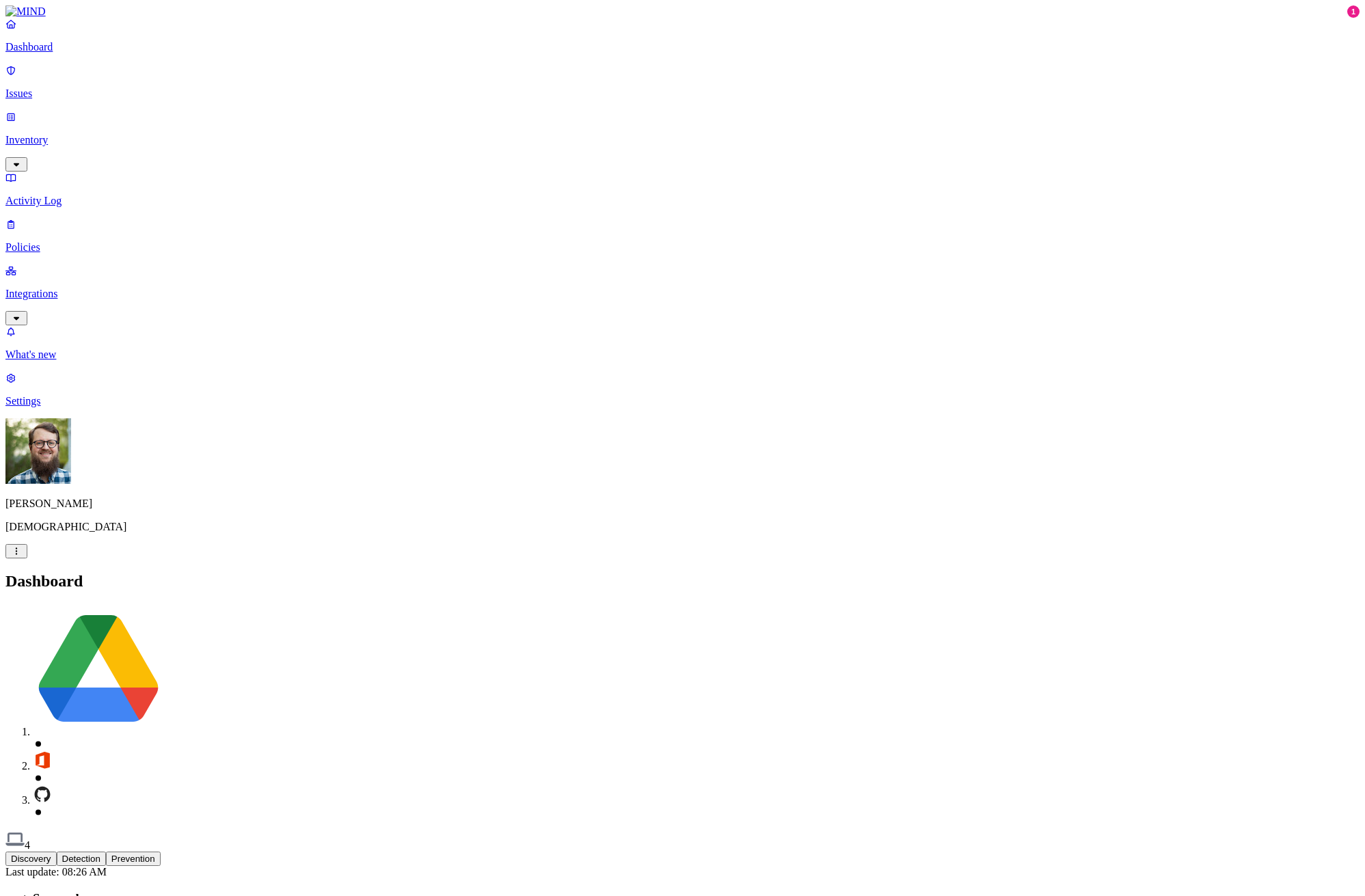
click at [87, 288] on p "Integrations" at bounding box center [682, 294] width 1354 height 12
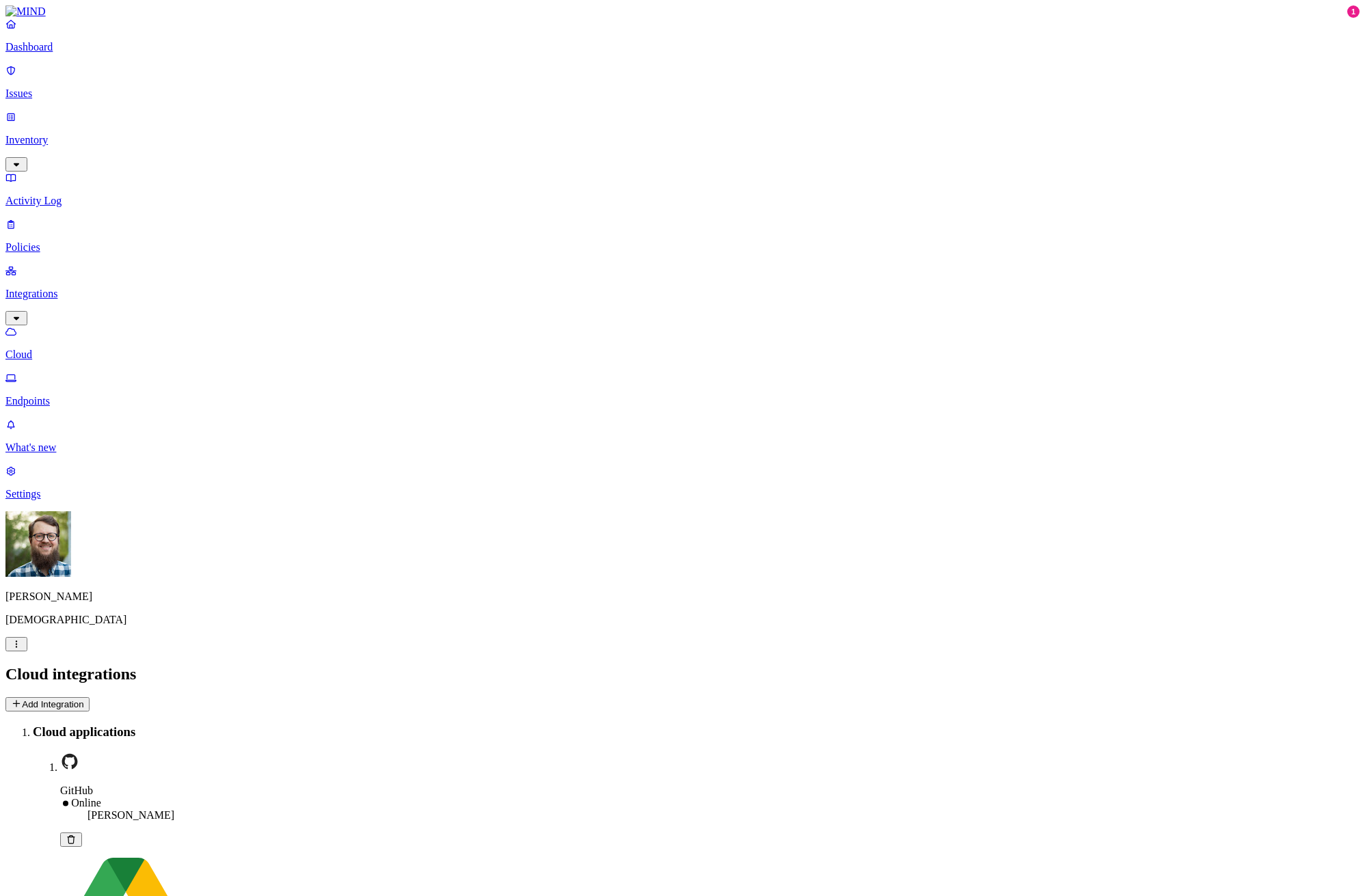
click at [69, 395] on p "Endpoints" at bounding box center [682, 401] width 1354 height 12
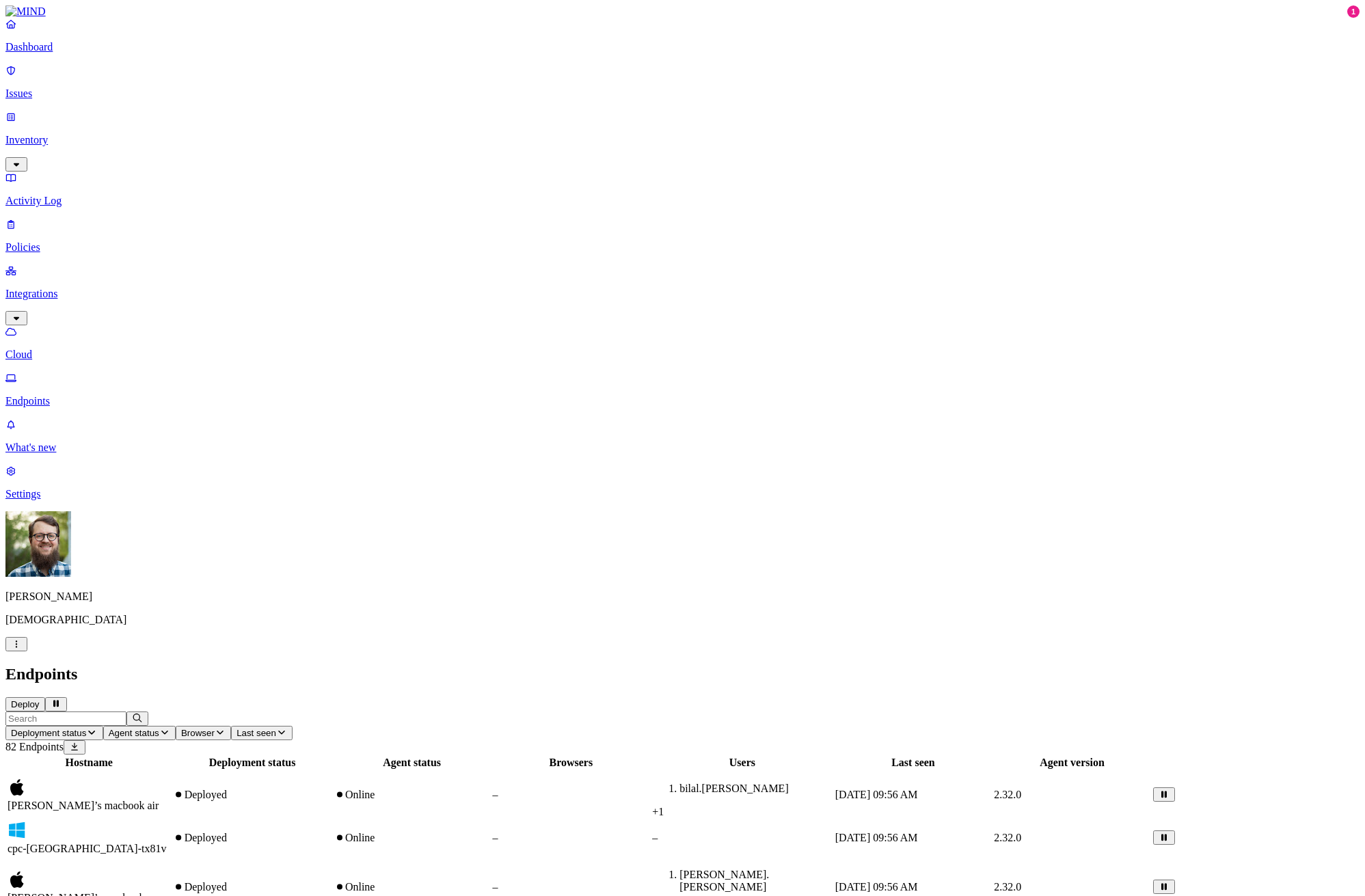
click at [68, 349] on p "Cloud" at bounding box center [682, 354] width 1354 height 12
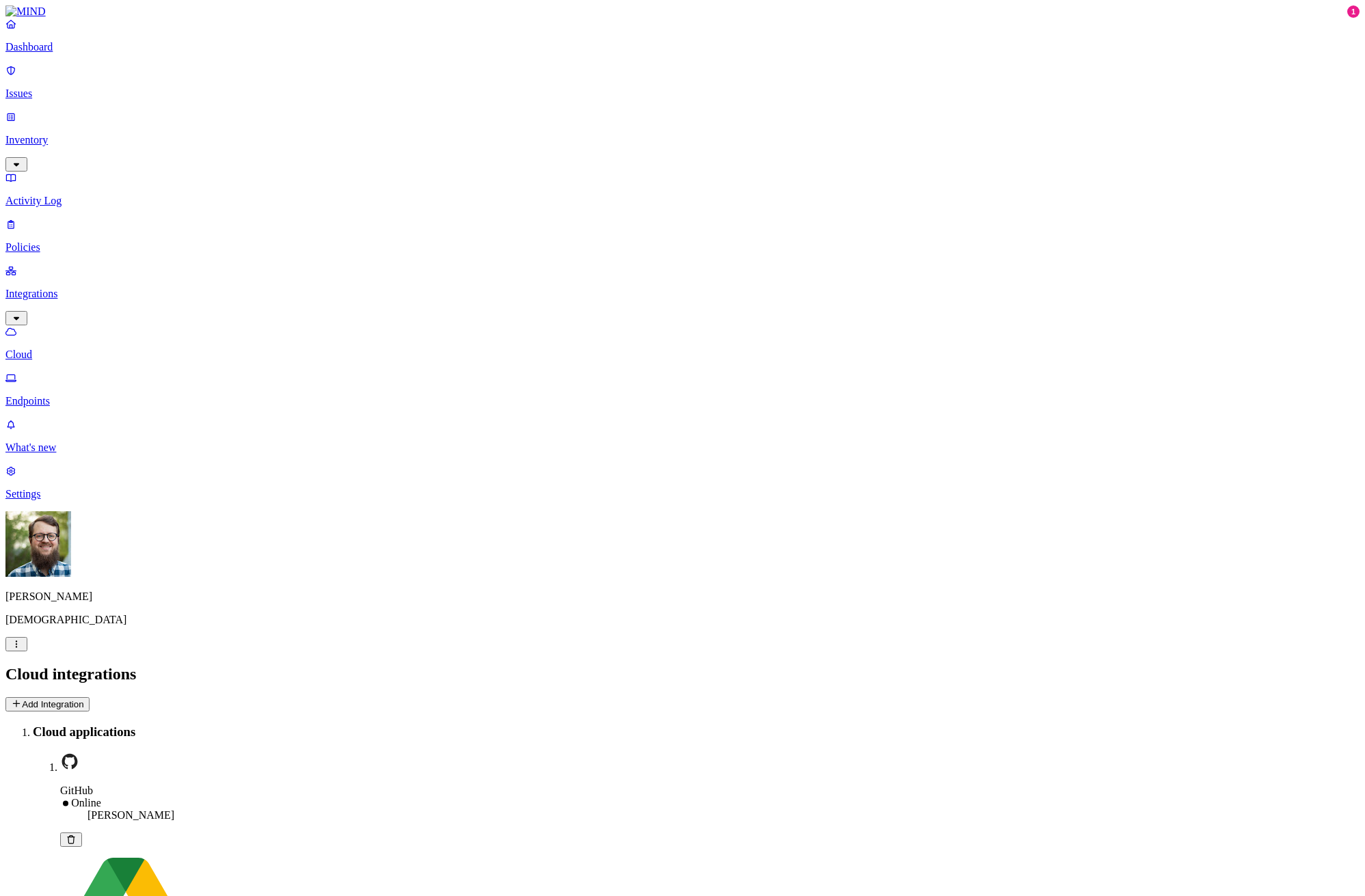
click at [104, 53] on p "Dashboard" at bounding box center [682, 47] width 1354 height 12
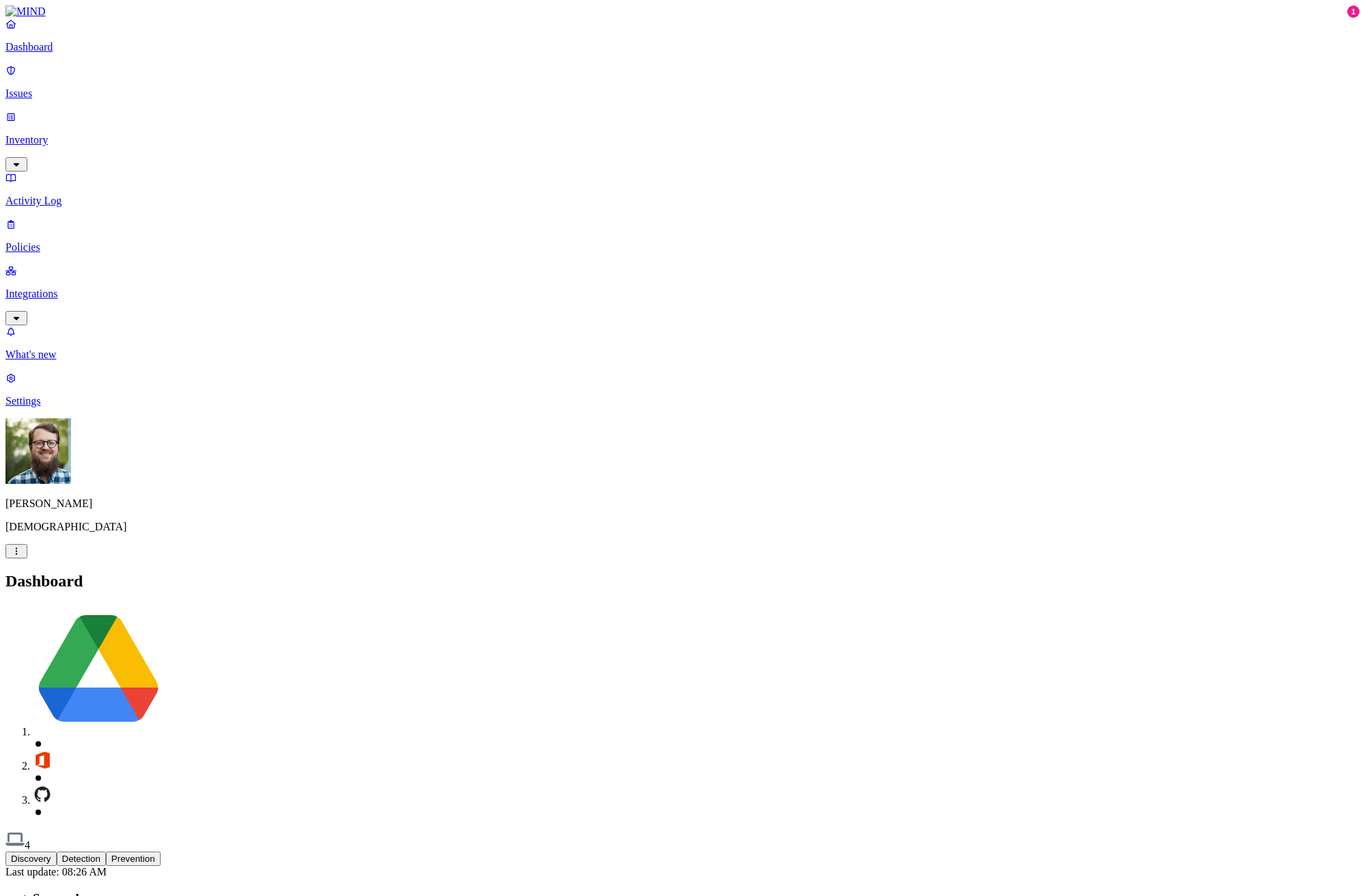
click at [79, 87] on p "Issues" at bounding box center [682, 93] width 1354 height 12
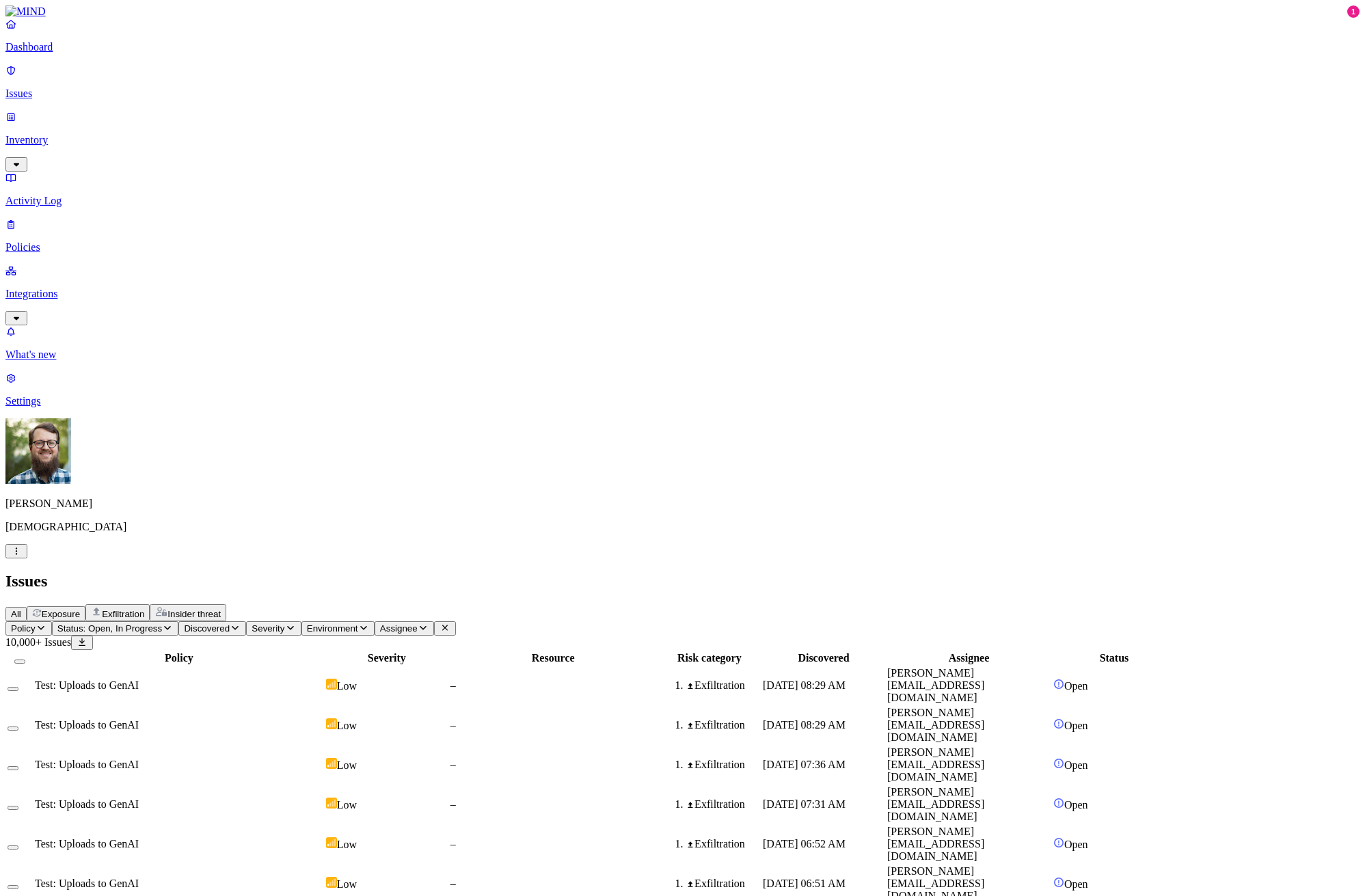
click at [52, 195] on nav "Dashboard Issues Inventory Activity Log Policies Integrations What's new 1 Sett…" at bounding box center [682, 212] width 1354 height 389
click at [59, 288] on p "Integrations" at bounding box center [682, 294] width 1354 height 12
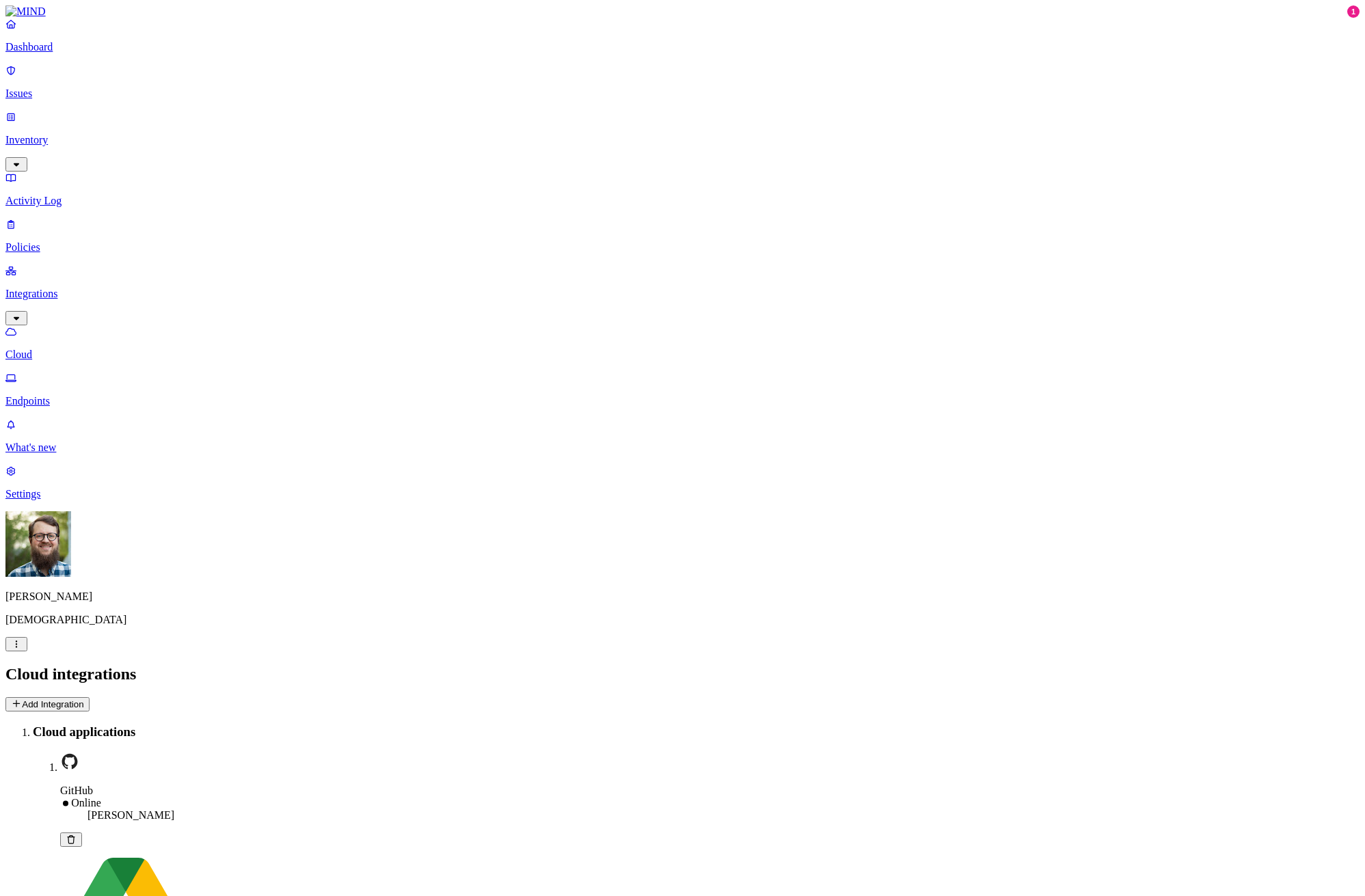
click at [57, 241] on p "Policies" at bounding box center [682, 247] width 1354 height 12
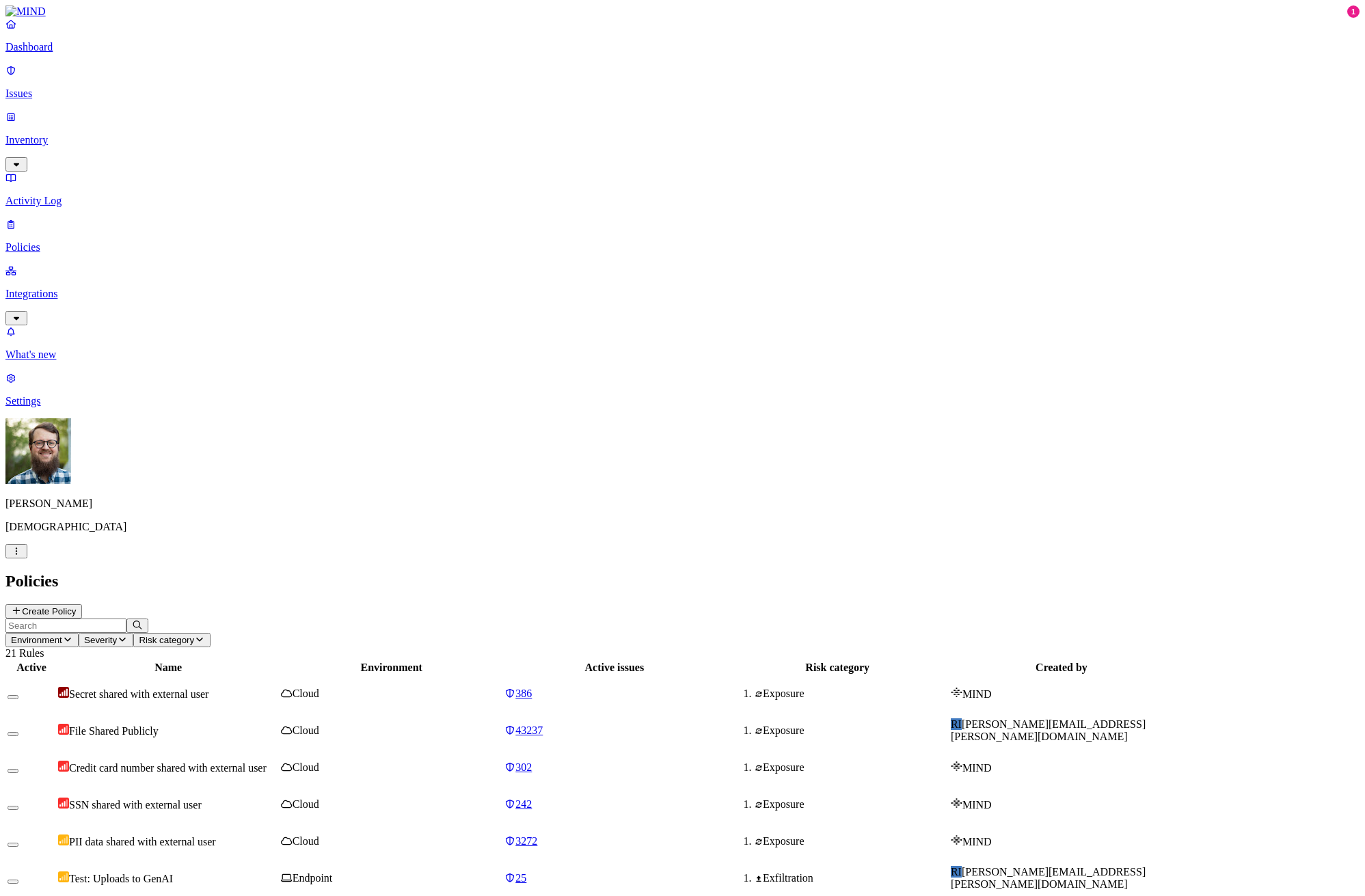
click at [82, 604] on button "Create Policy" at bounding box center [44, 611] width 77 height 14
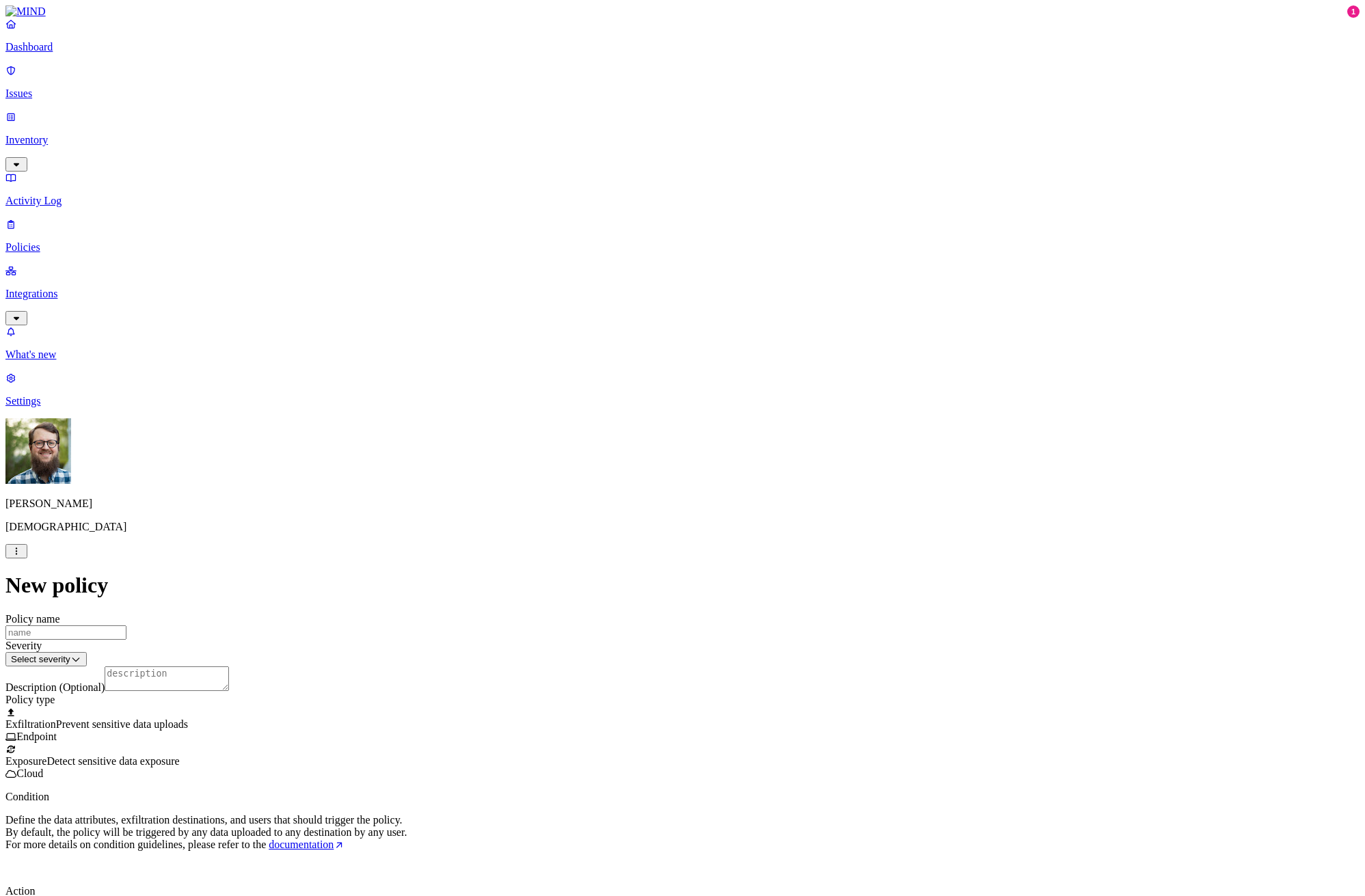
scroll to position [468, 0]
click at [575, 648] on html "Dashboard Issues Inventory Activity Log Policies Integrations What's new 1 Sett…" at bounding box center [682, 711] width 1365 height 1423
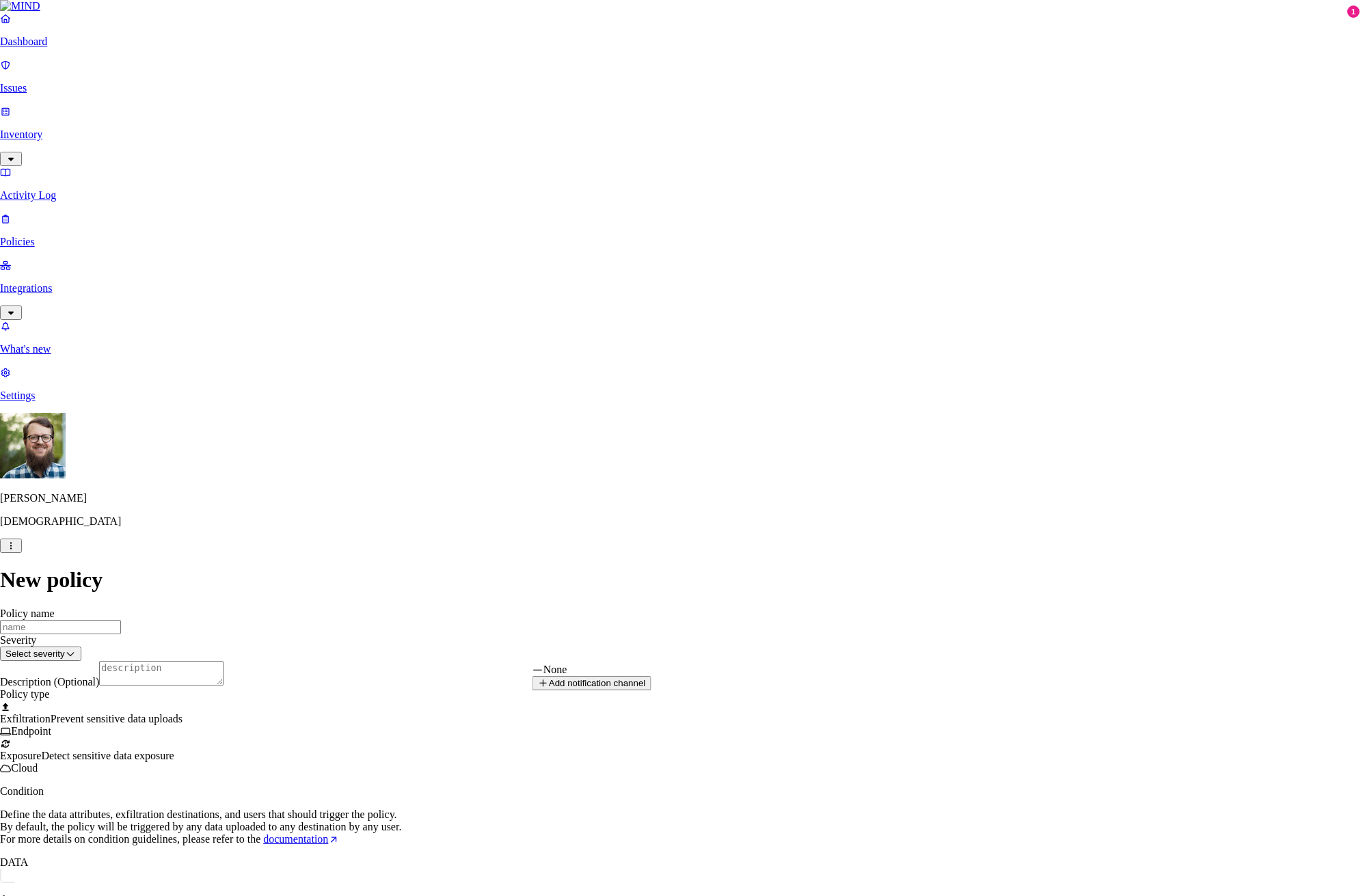
click at [652, 691] on button "Add notification channel" at bounding box center [592, 682] width 119 height 14
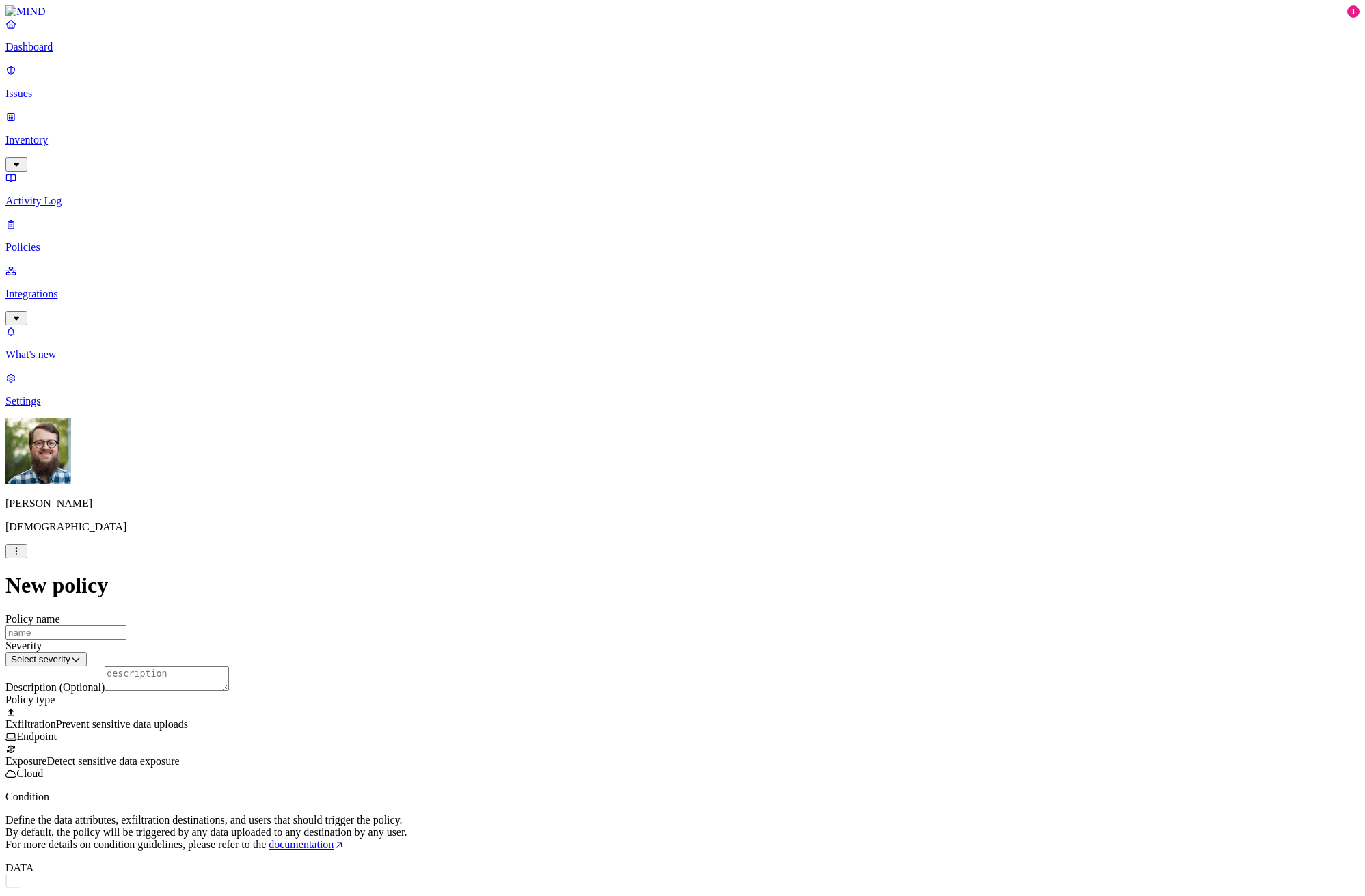
click at [583, 651] on html "Dashboard Issues Inventory Activity Log Policies Integrations What's new 1 Sett…" at bounding box center [682, 711] width 1365 height 1423
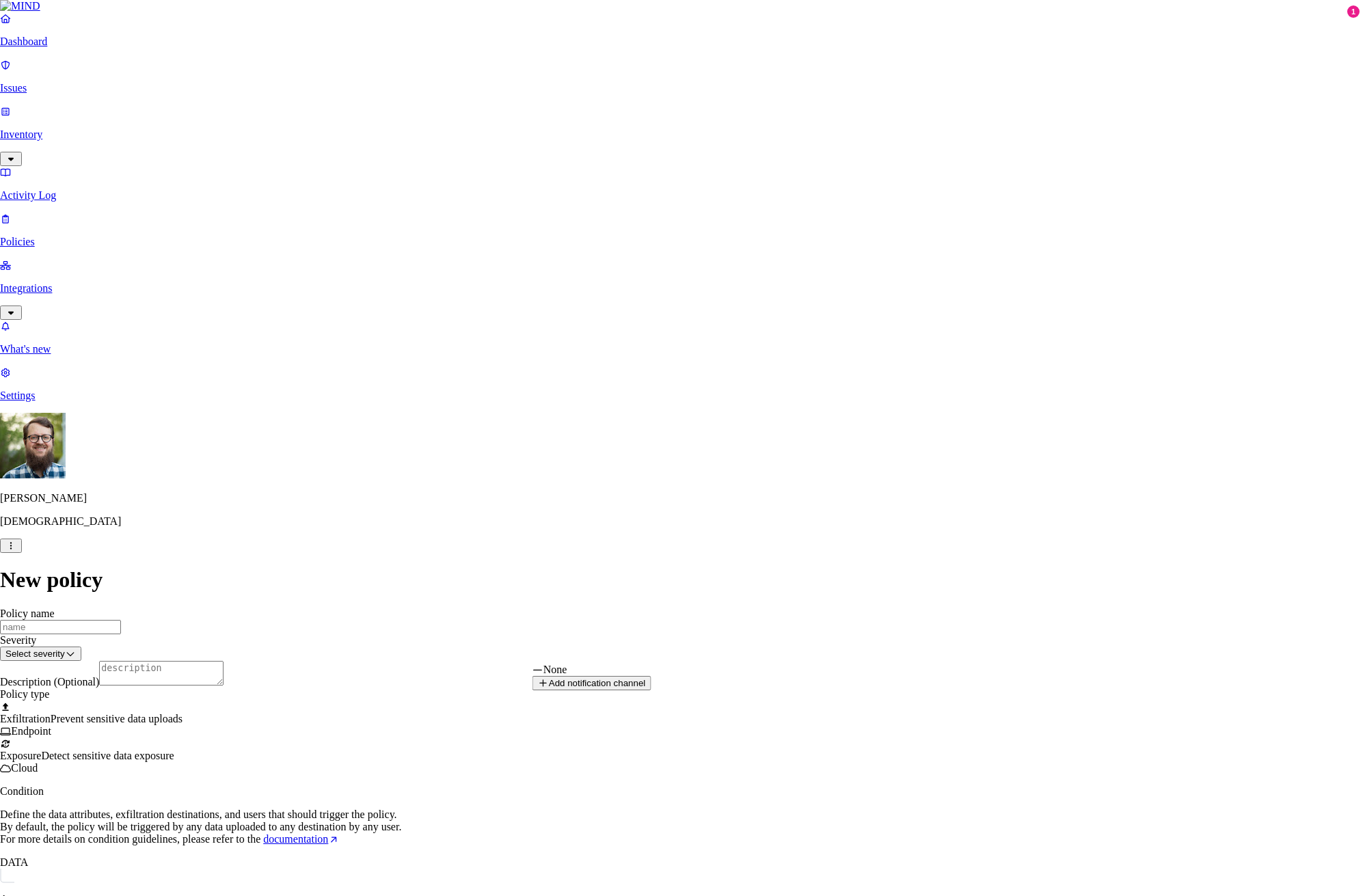
click at [652, 691] on button "Add notification channel" at bounding box center [592, 682] width 119 height 14
select select "2"
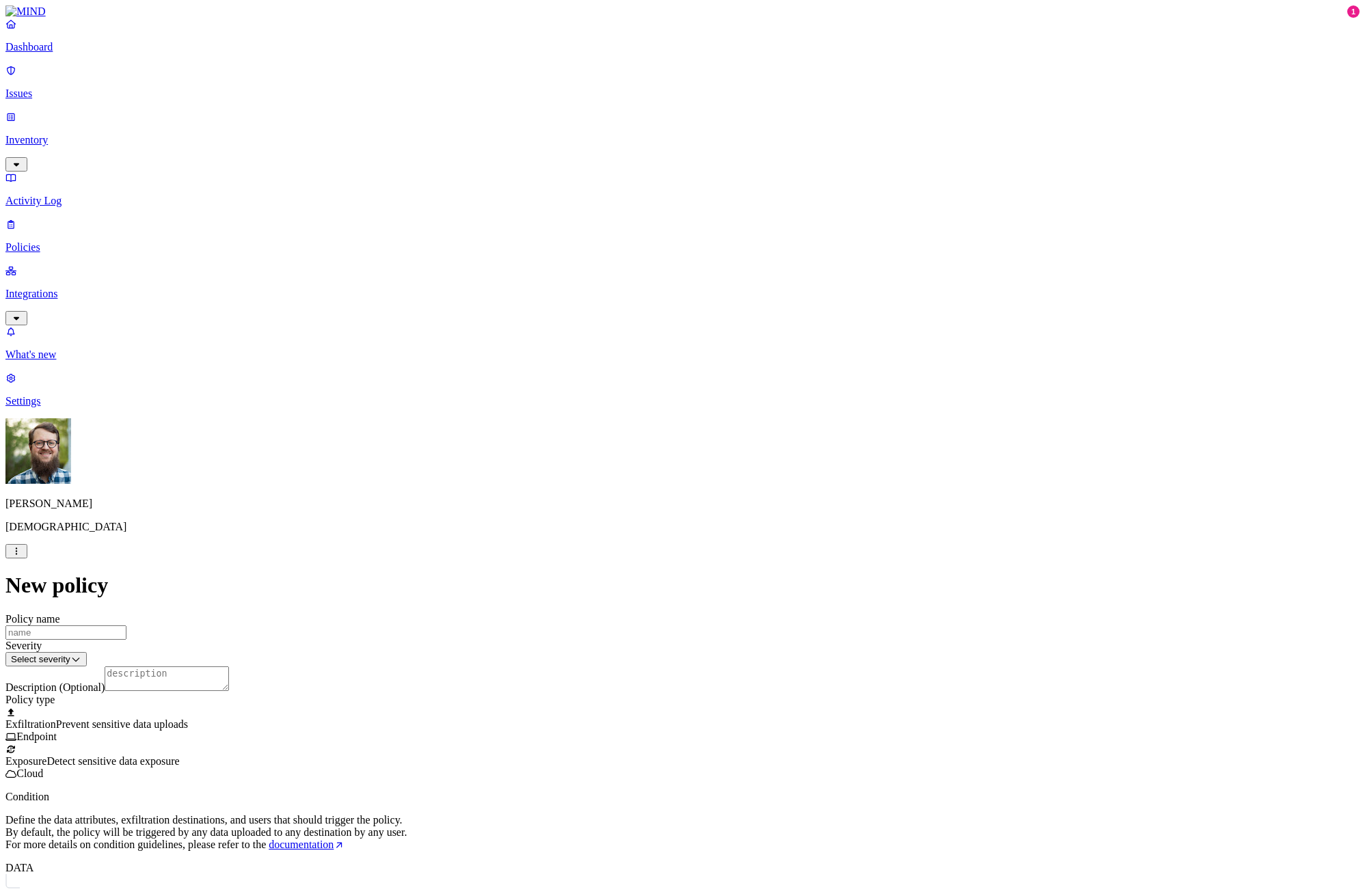
click at [53, 408] on p "Settings" at bounding box center [682, 401] width 1354 height 12
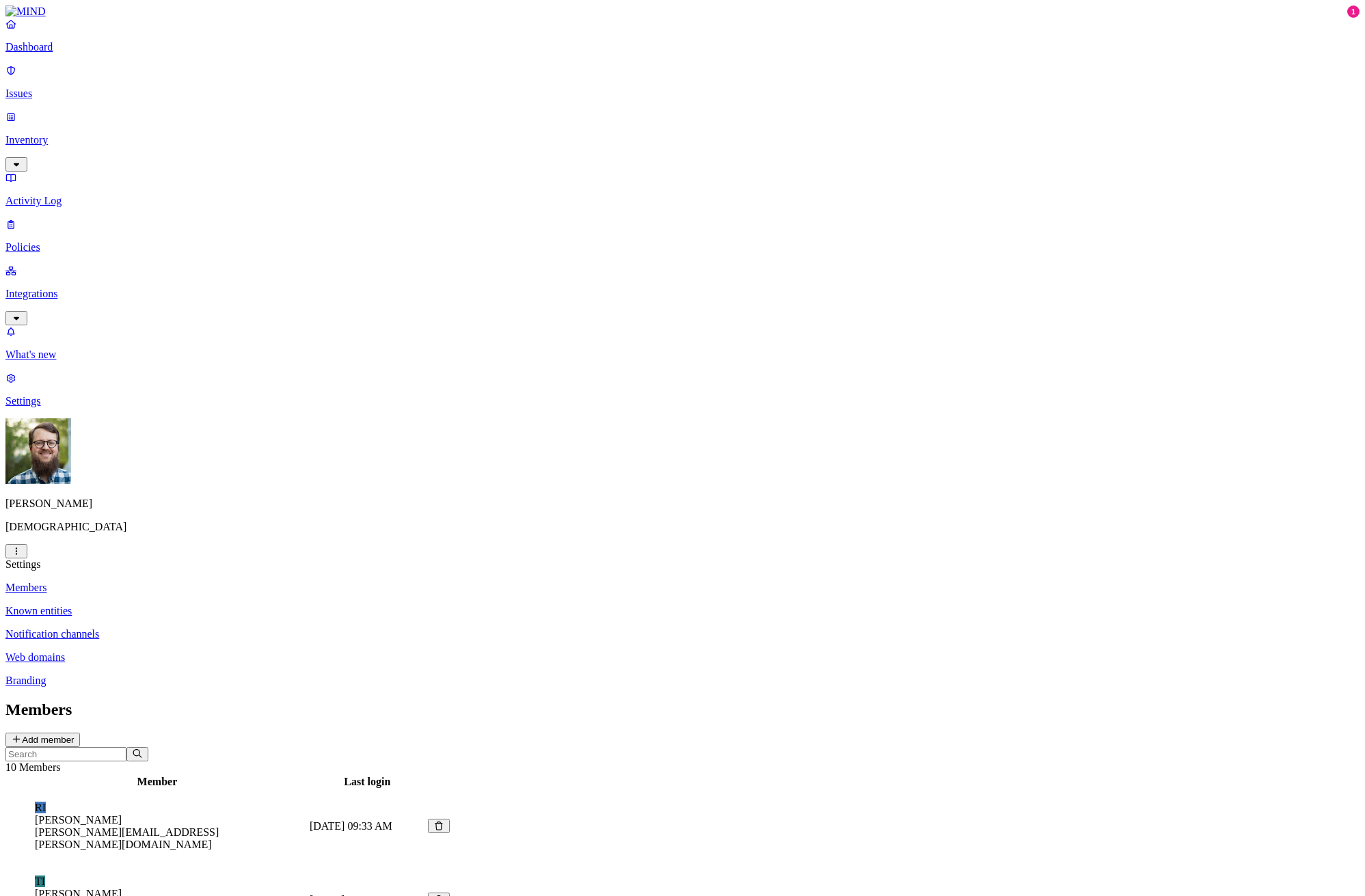
click at [204, 628] on p "Notification channels" at bounding box center [682, 634] width 1354 height 12
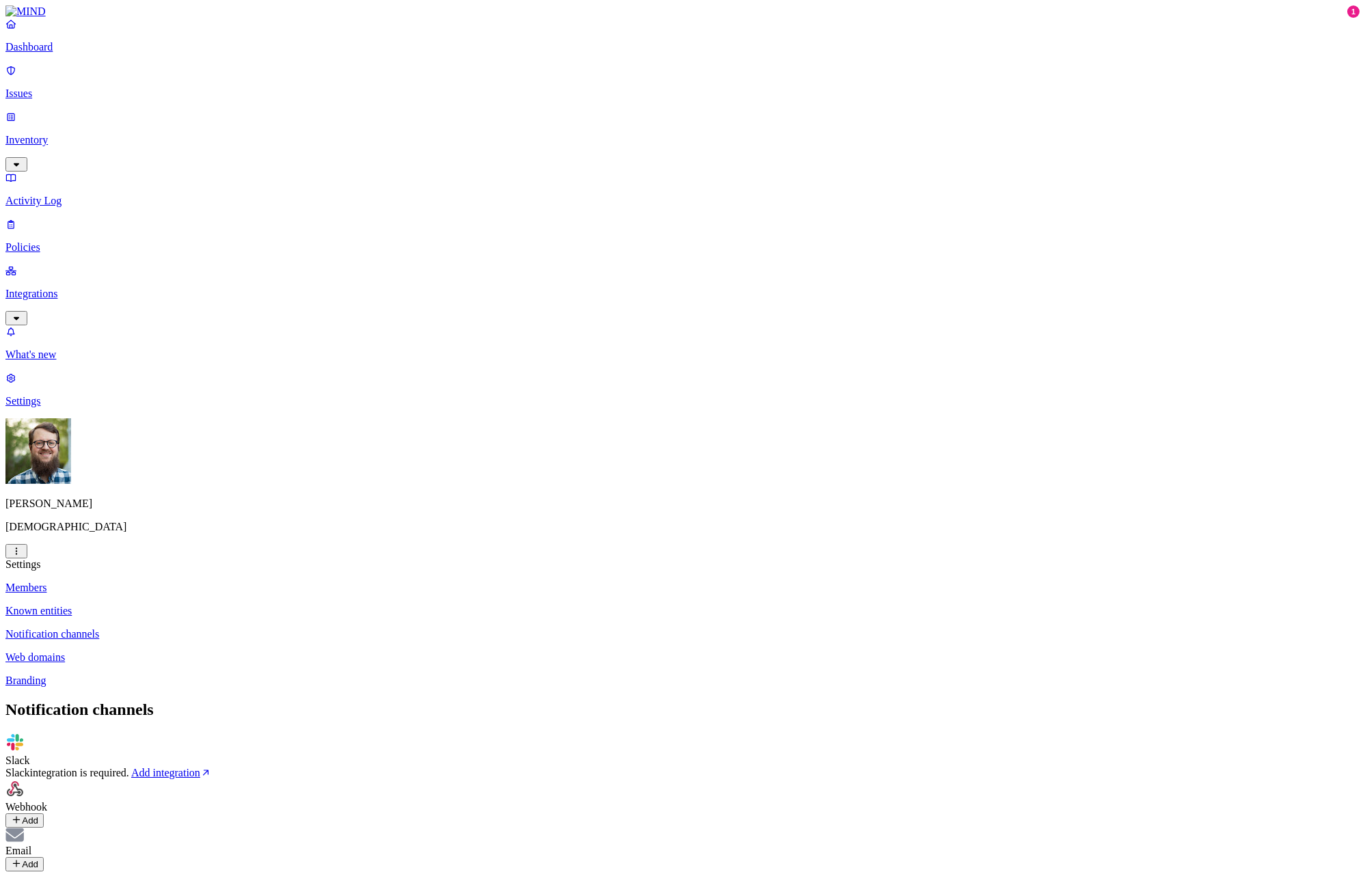
click at [44, 813] on button "Add" at bounding box center [25, 819] width 38 height 14
